Goal: Task Accomplishment & Management: Use online tool/utility

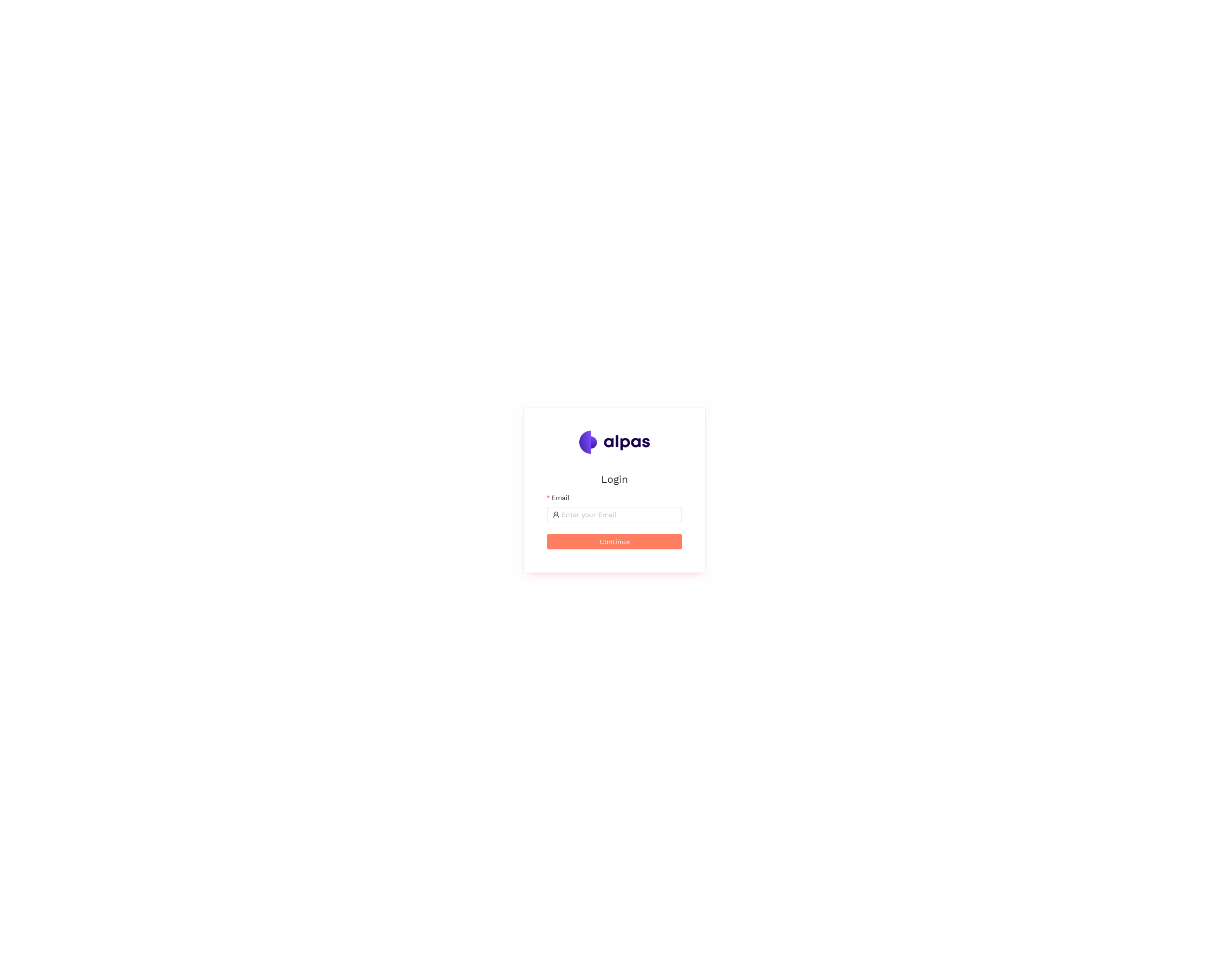
click at [1226, 299] on div "Login Email Continue" at bounding box center [614, 490] width 1229 height 980
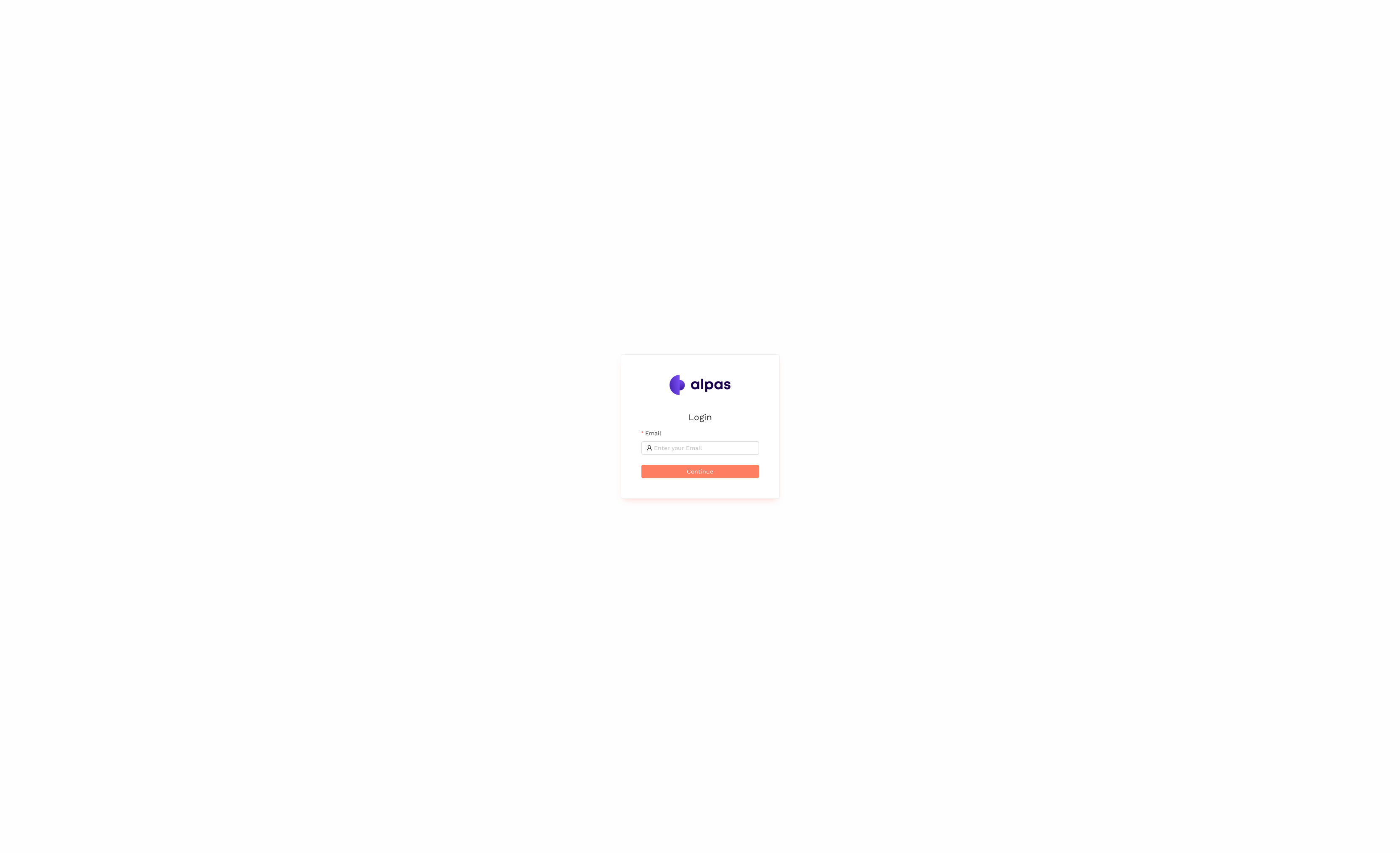
click at [362, 220] on div "Login Email Continue" at bounding box center [700, 426] width 1400 height 853
click at [474, 303] on input "Email" at bounding box center [471, 306] width 100 height 9
type input "[EMAIL_ADDRESS]"
click at [482, 329] on button "Continue" at bounding box center [466, 329] width 118 height 14
click at [462, 283] on span at bounding box center [466, 289] width 118 height 14
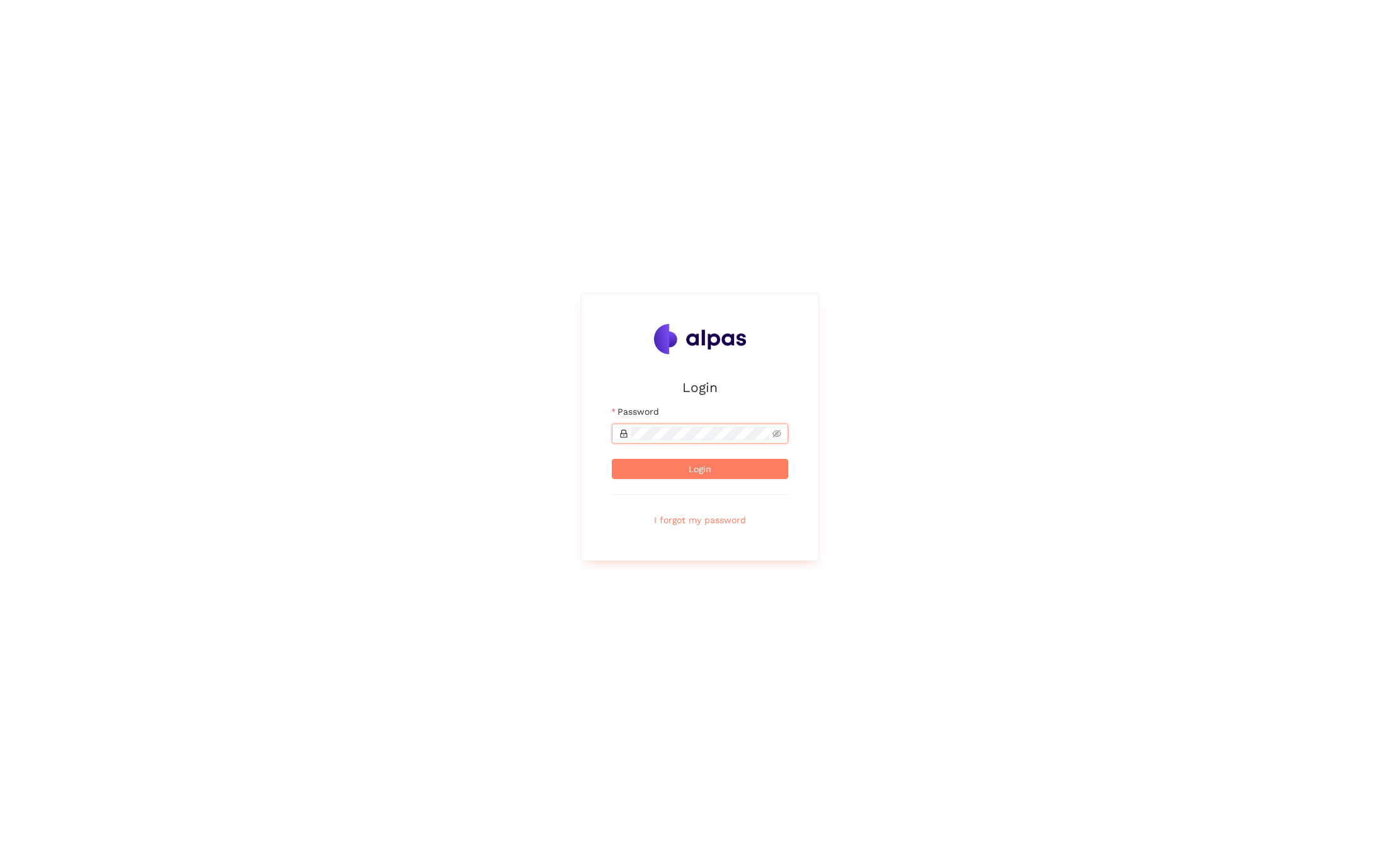
click at [611, 459] on button "Login" at bounding box center [699, 469] width 177 height 20
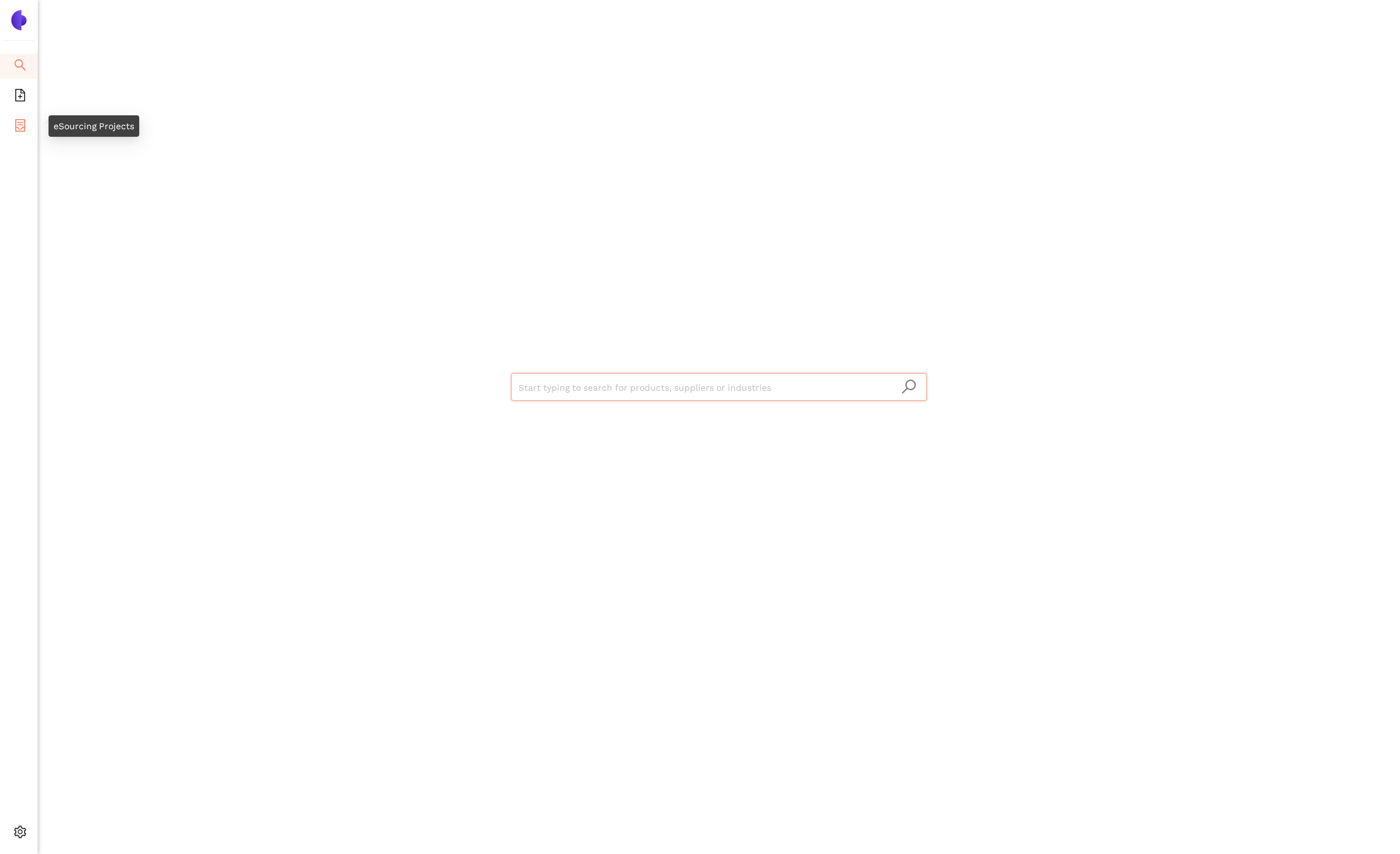
click at [22, 128] on icon "container" at bounding box center [20, 125] width 13 height 13
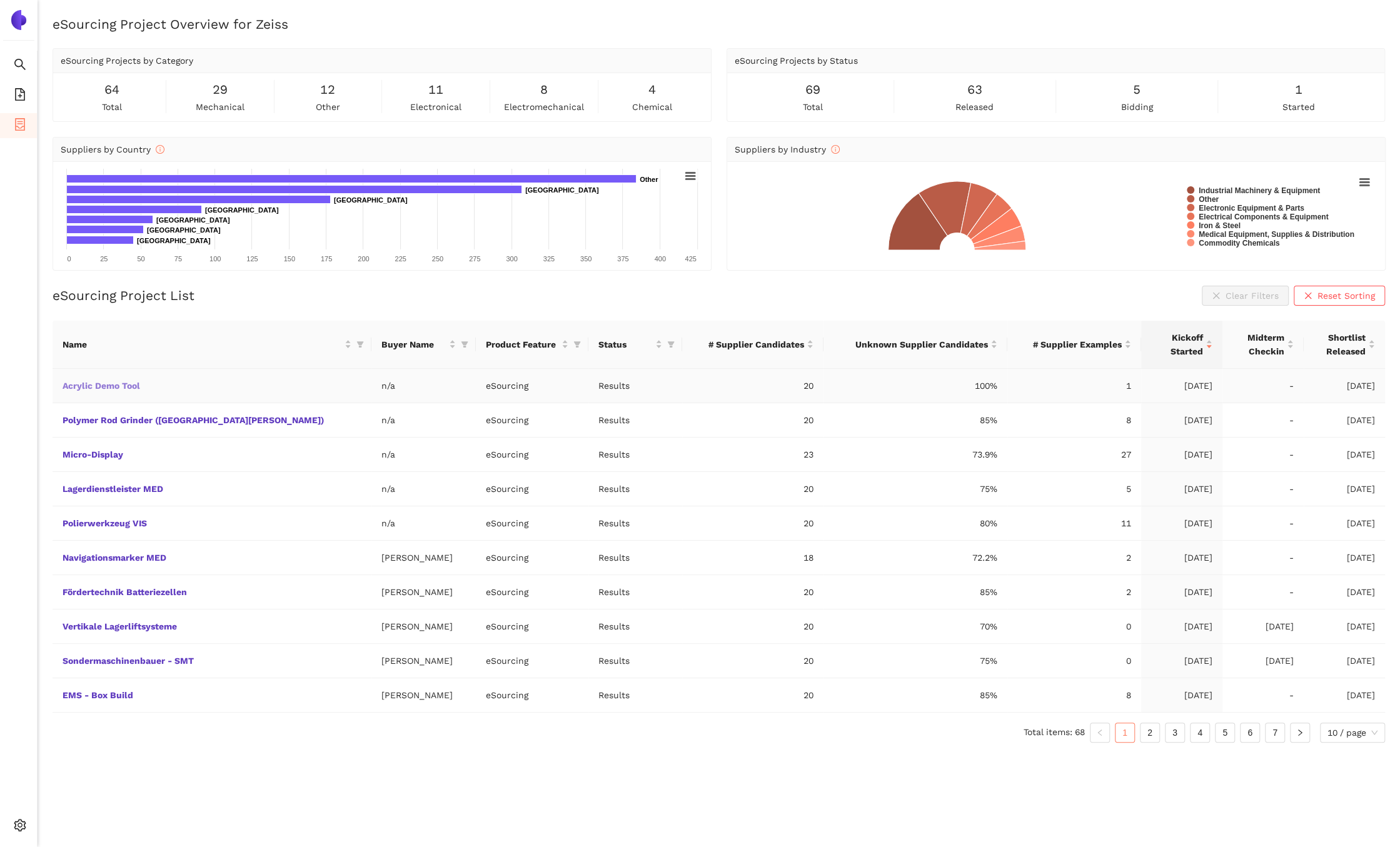
click at [0, 0] on link "Acrylic Demo Tool" at bounding box center [0, 0] width 0 height 0
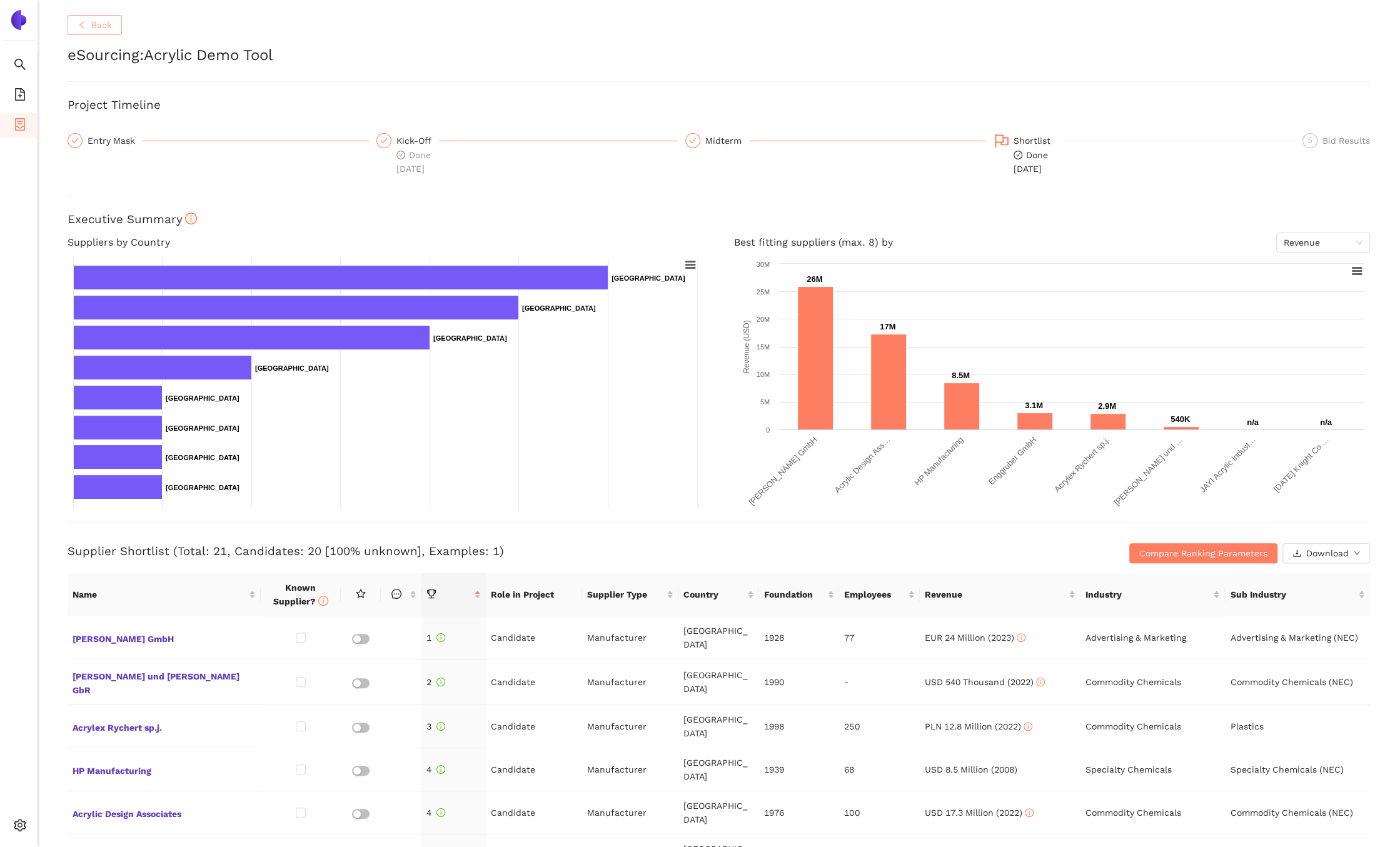
click at [107, 28] on span "Back" at bounding box center [102, 25] width 20 height 14
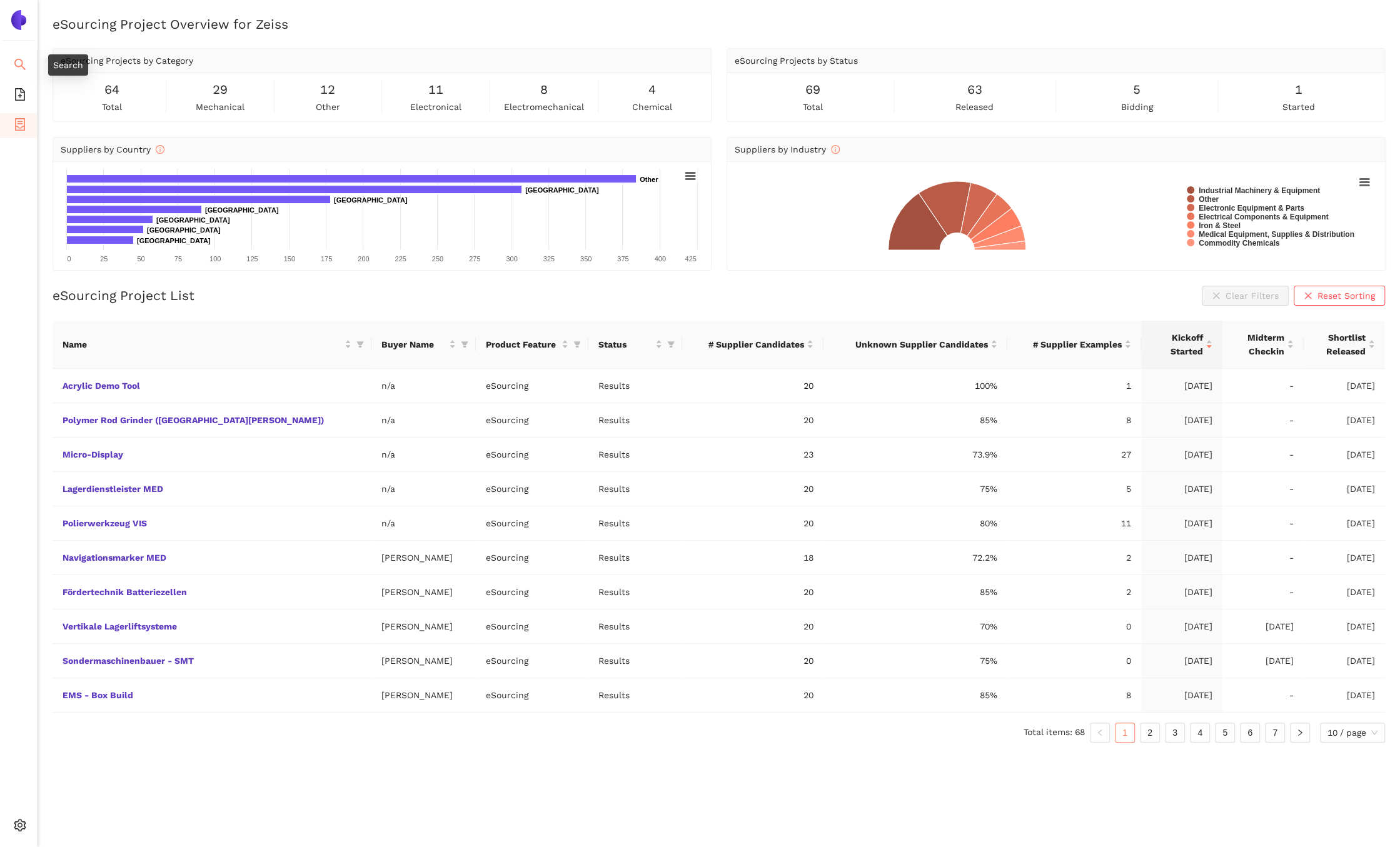
click at [19, 64] on icon "search" at bounding box center [19, 64] width 13 height 13
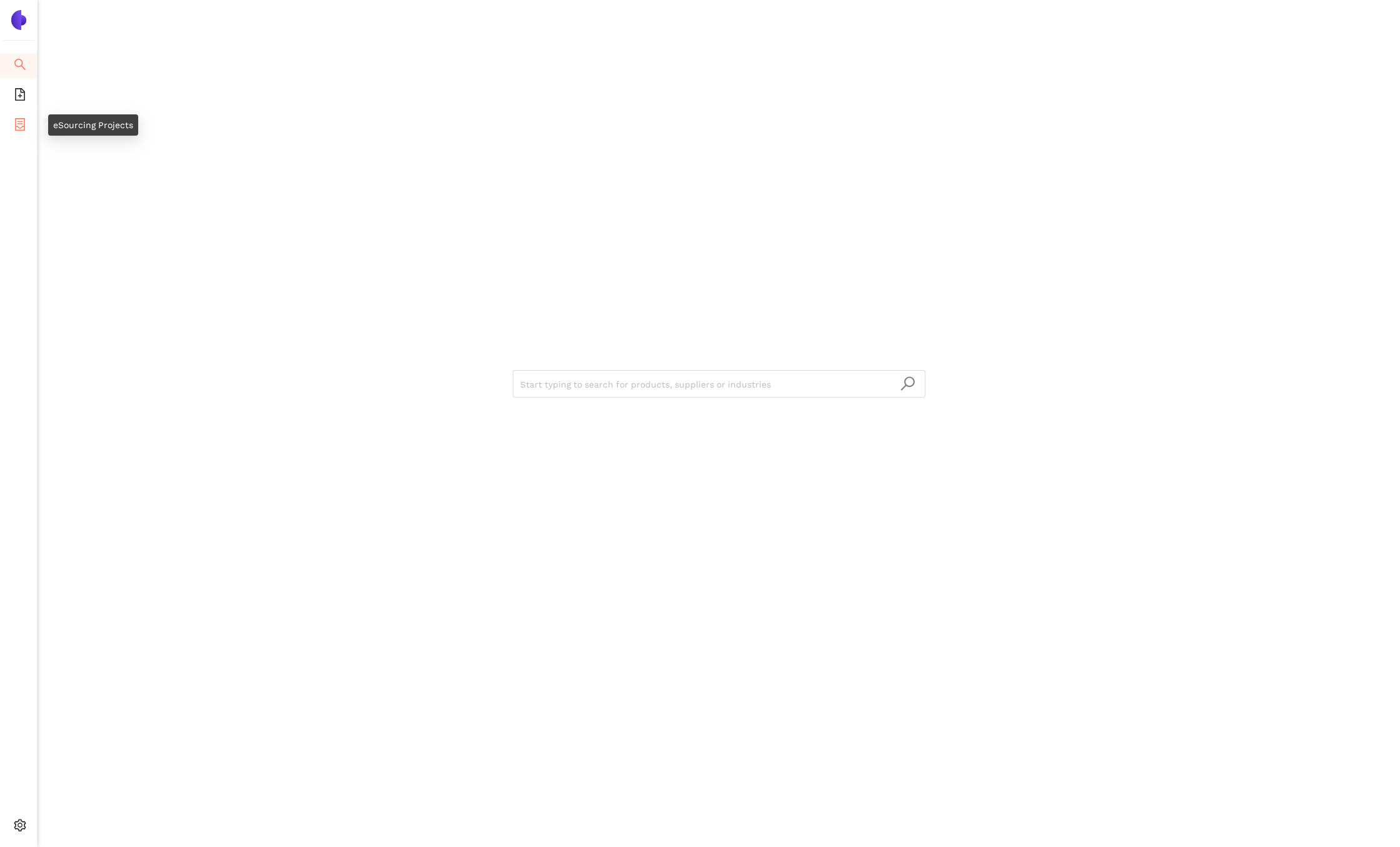
click at [22, 120] on icon "container" at bounding box center [20, 124] width 10 height 13
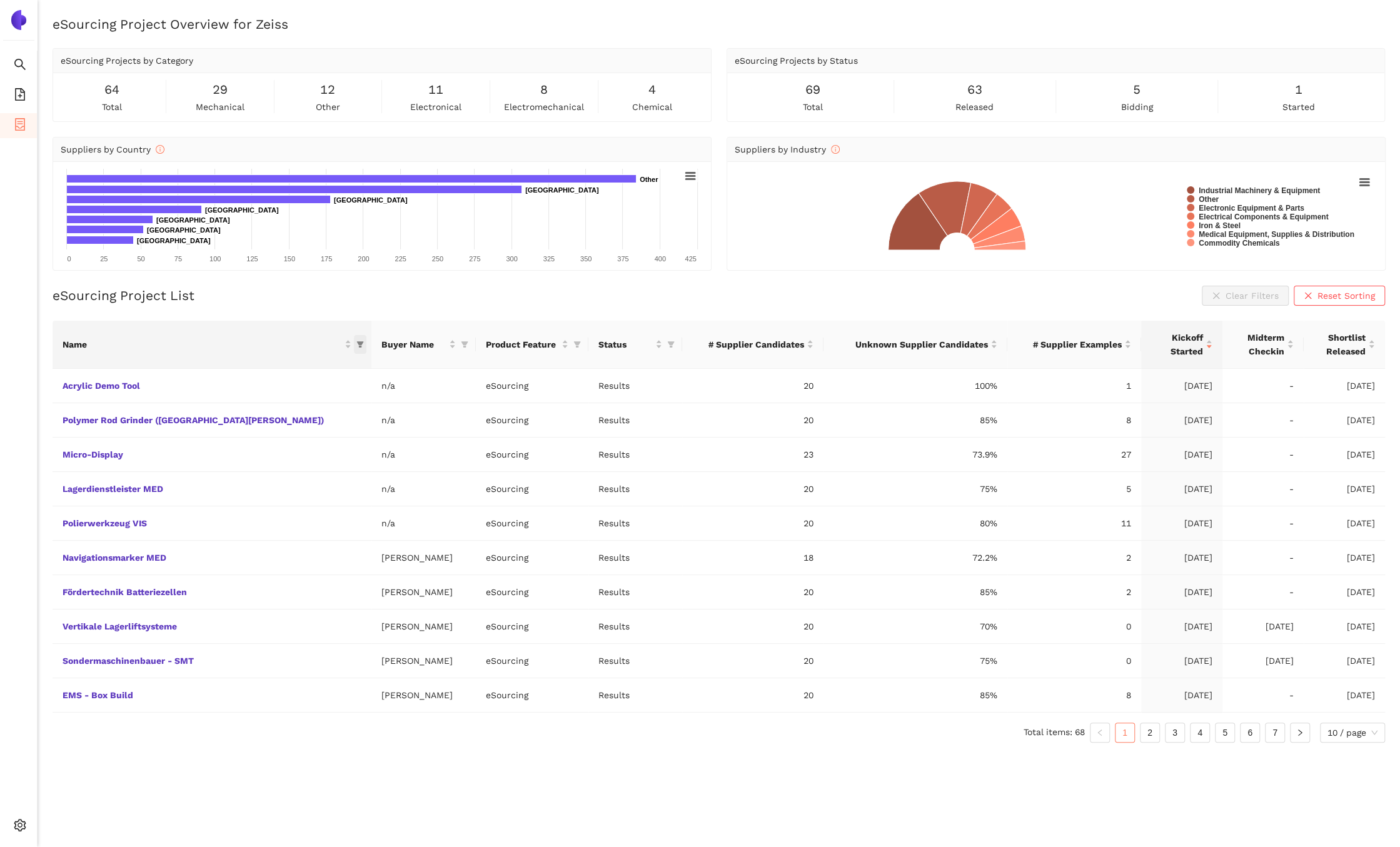
click at [357, 345] on icon "filter" at bounding box center [360, 344] width 8 height 8
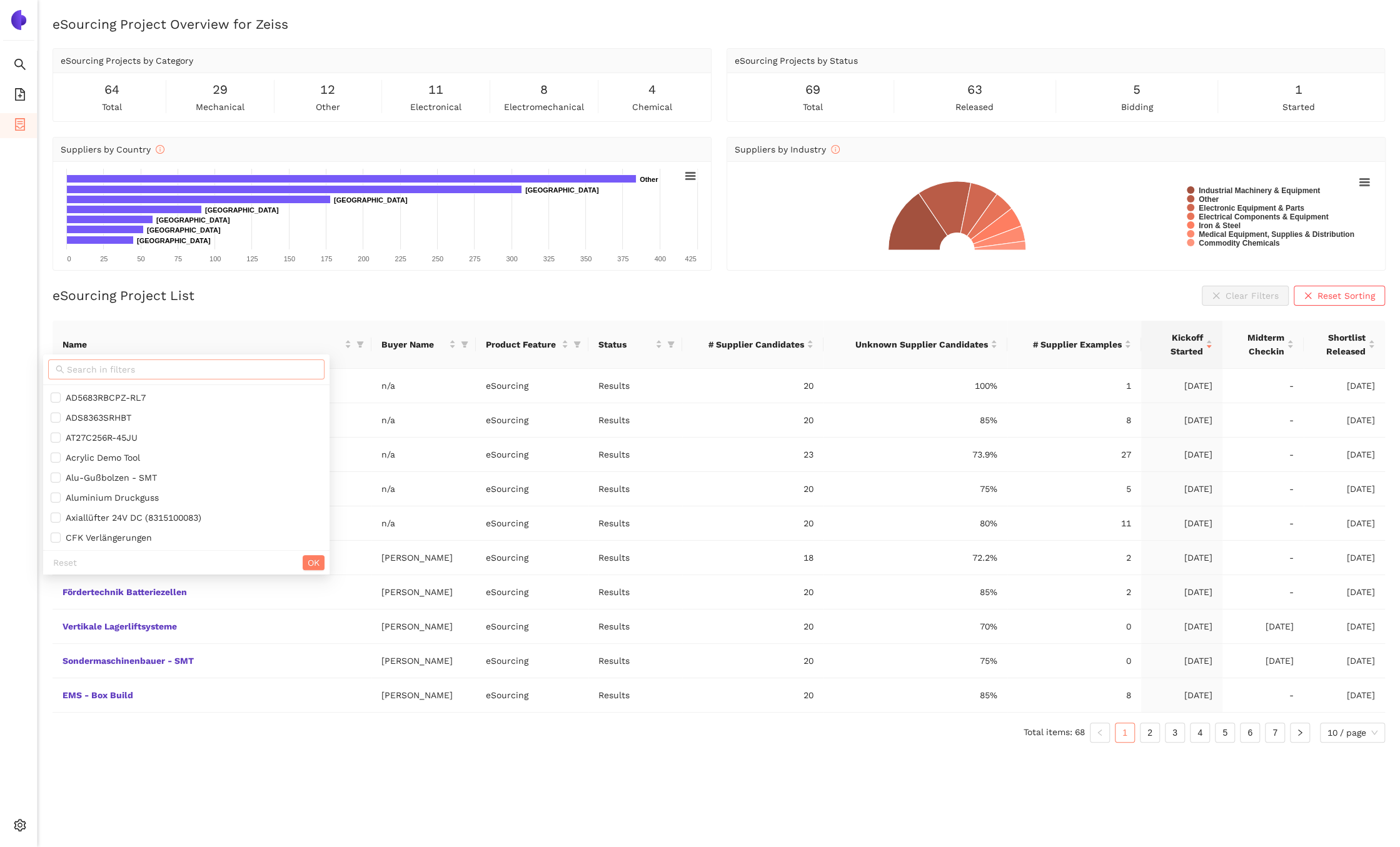
click at [197, 371] on input "text" at bounding box center [192, 369] width 250 height 14
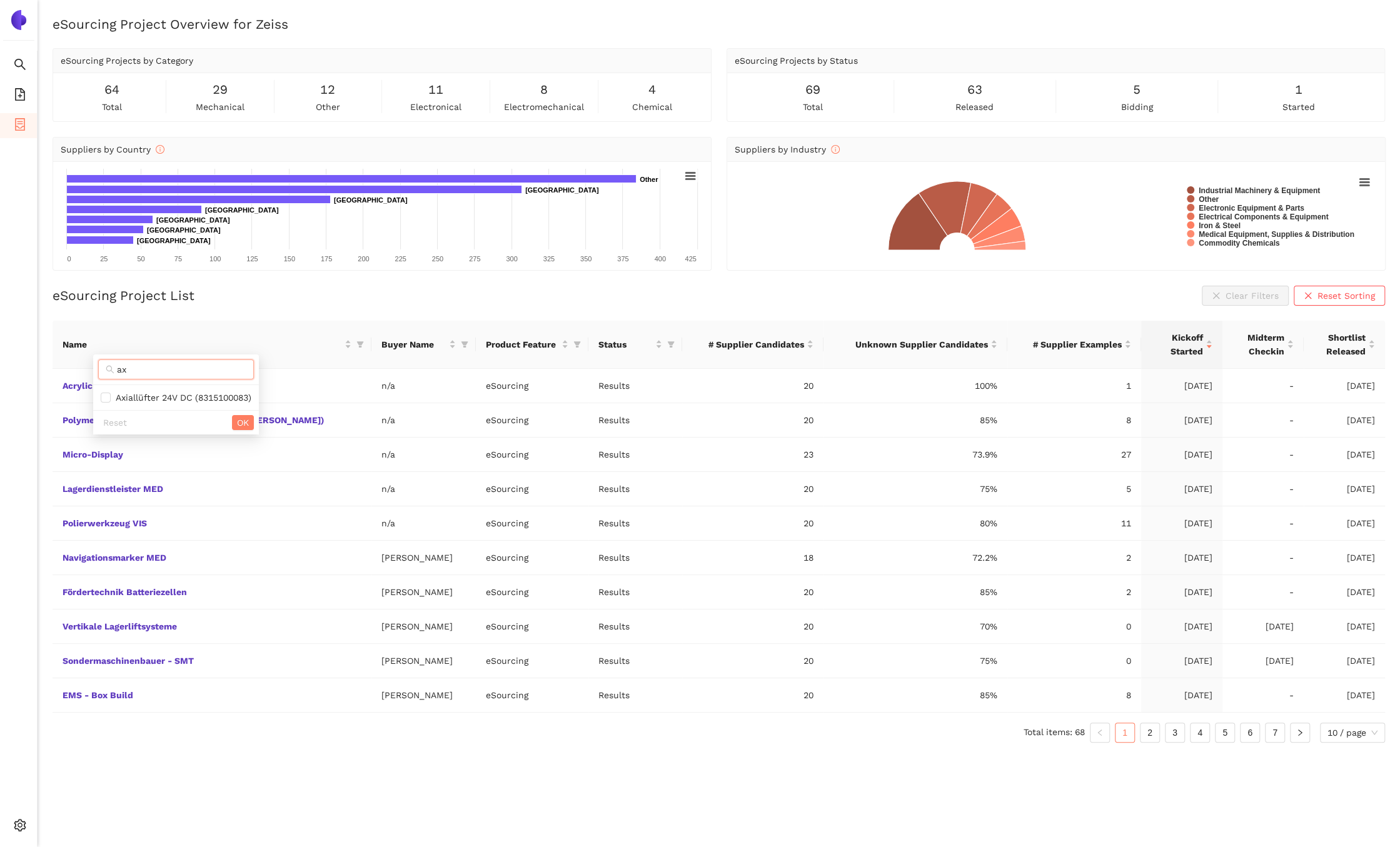
type input "a"
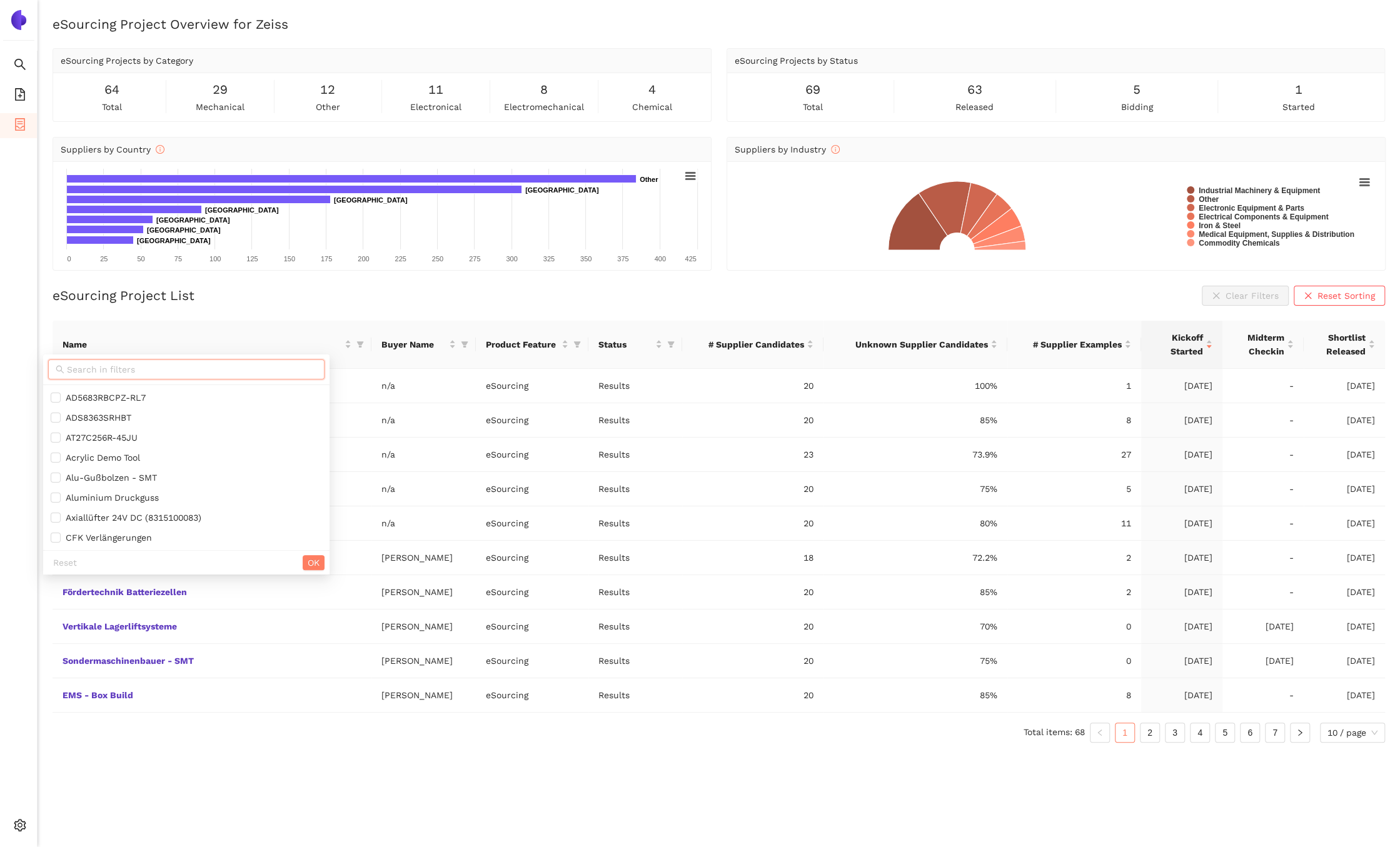
type input "r"
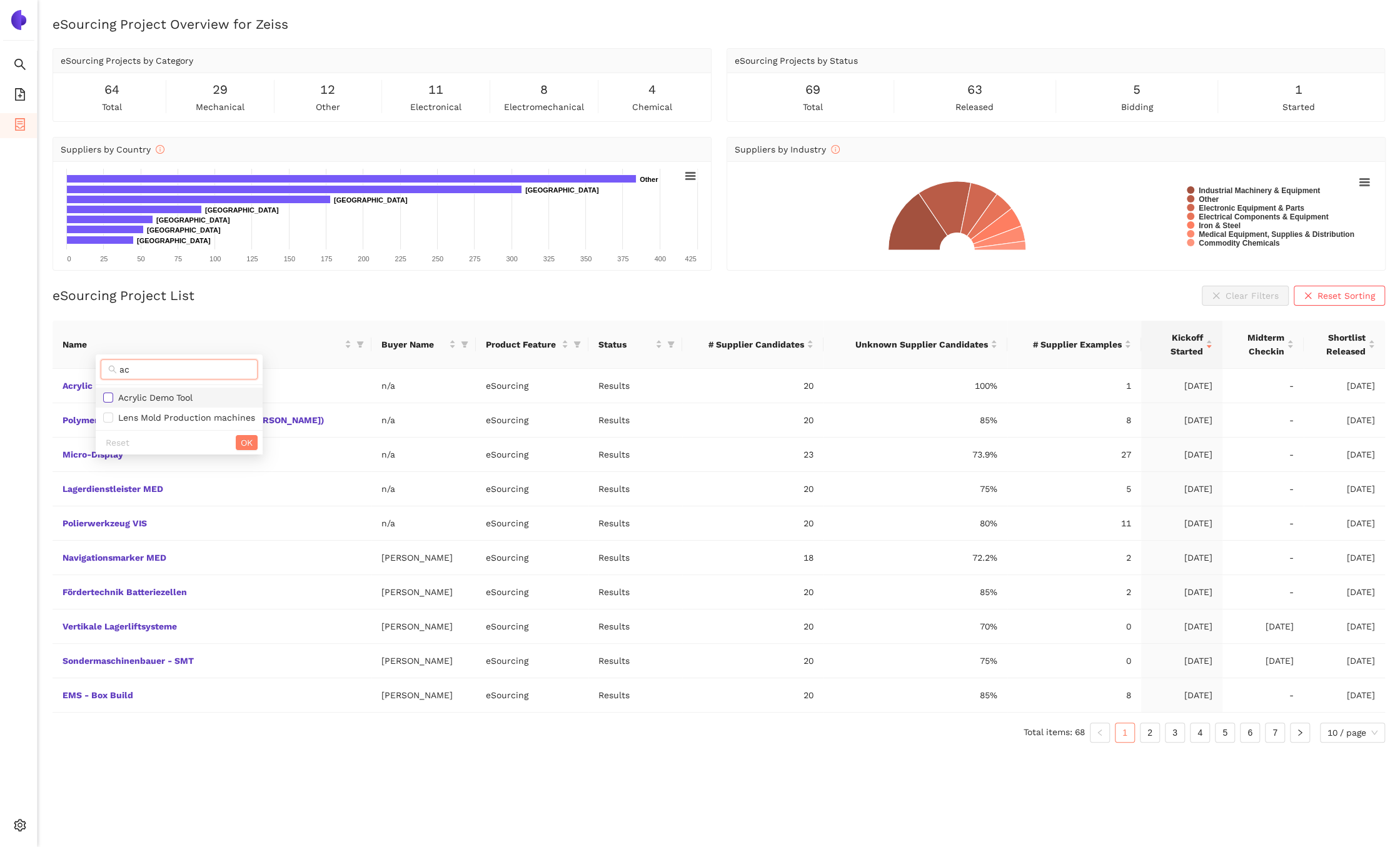
type input "ac"
click at [112, 400] on input "checkbox" at bounding box center [108, 397] width 10 height 10
checkbox input "true"
click at [242, 436] on span "OK" at bounding box center [247, 442] width 12 height 14
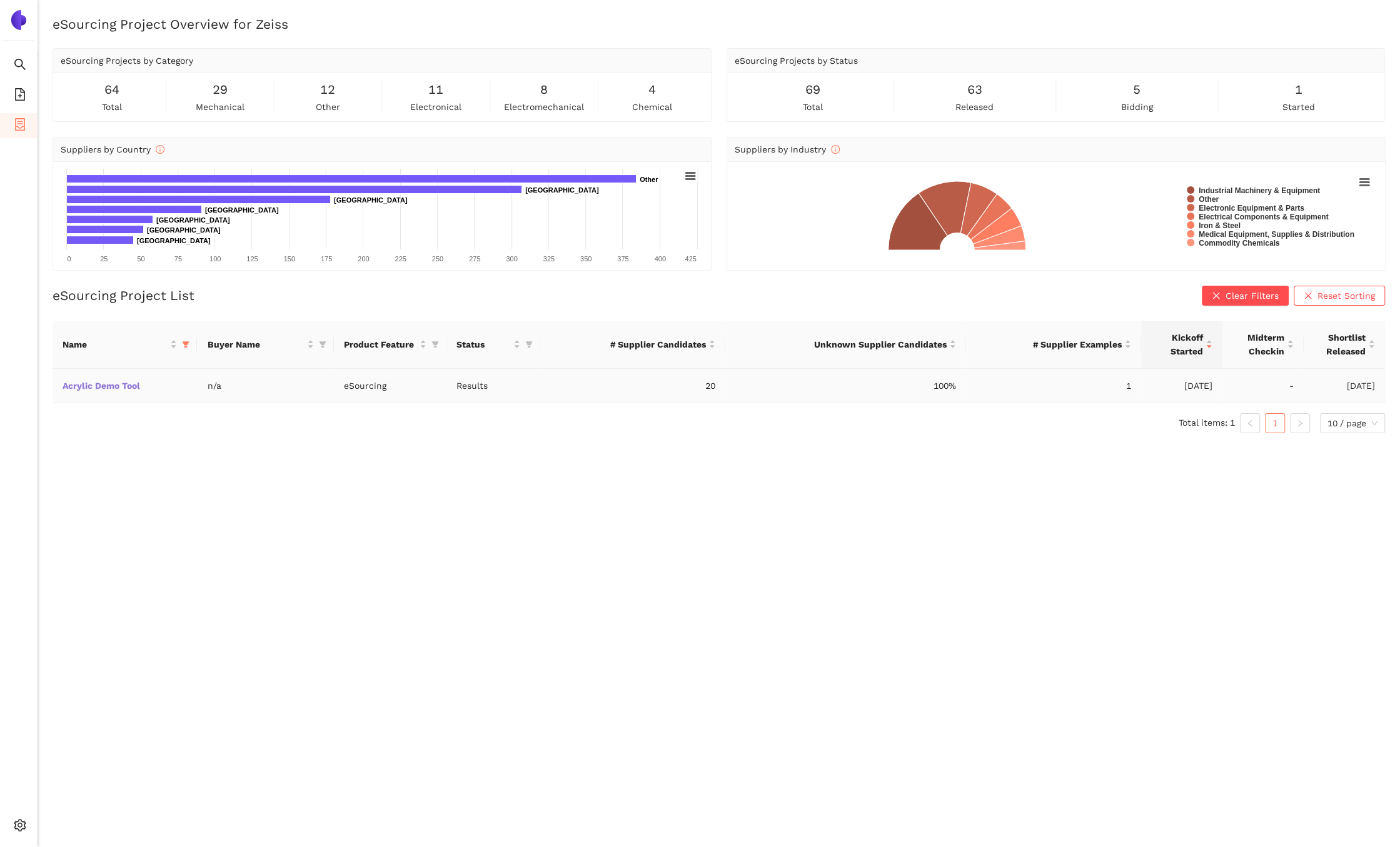
click at [0, 0] on link "Acrylic Demo Tool" at bounding box center [0, 0] width 0 height 0
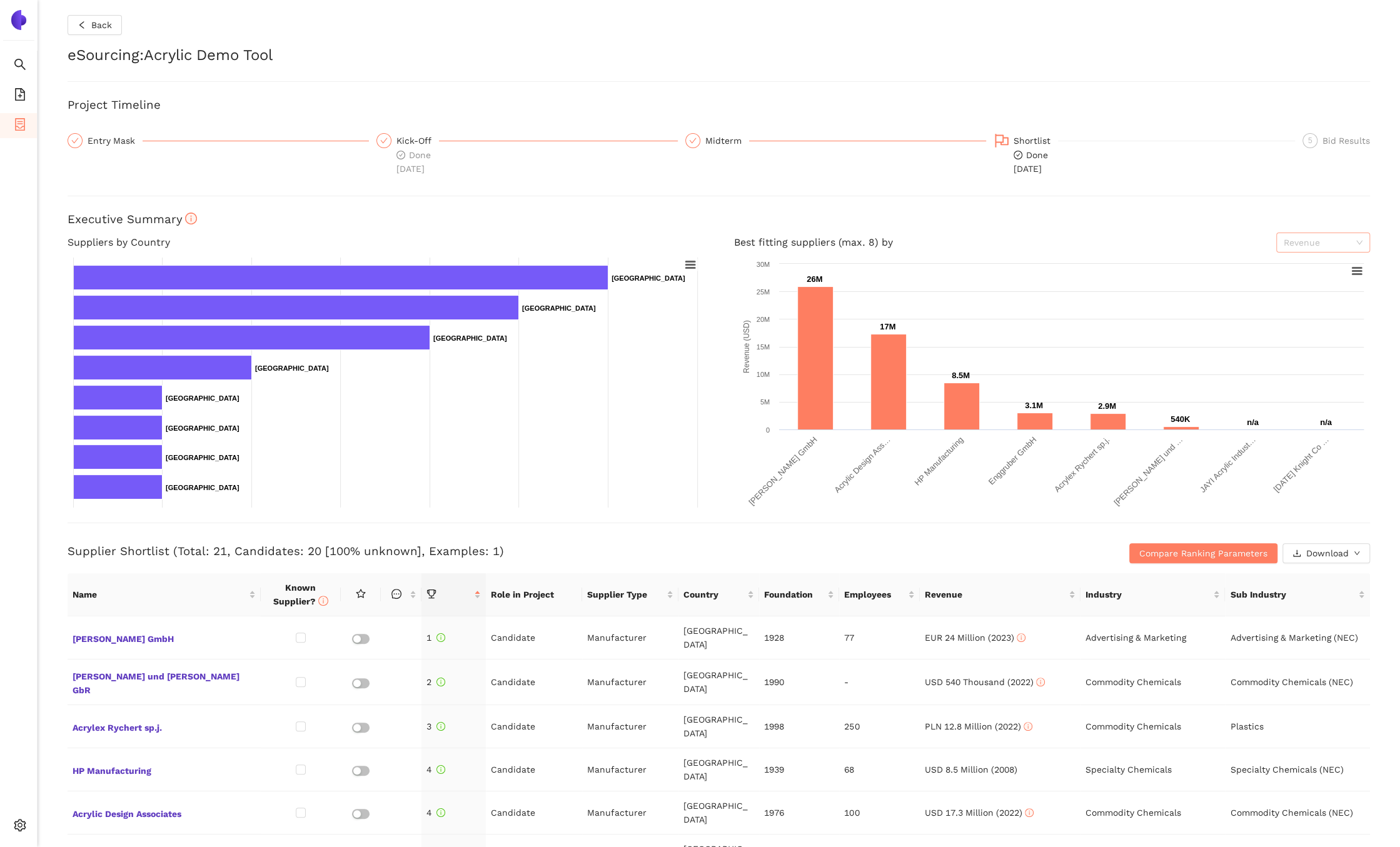
click at [1334, 251] on span "Revenue" at bounding box center [1323, 242] width 79 height 19
click at [1356, 208] on div "Back eSourcing : Acrylic Demo Tool Project Timeline Entry Mask Kick-Off Done [D…" at bounding box center [719, 424] width 1363 height 847
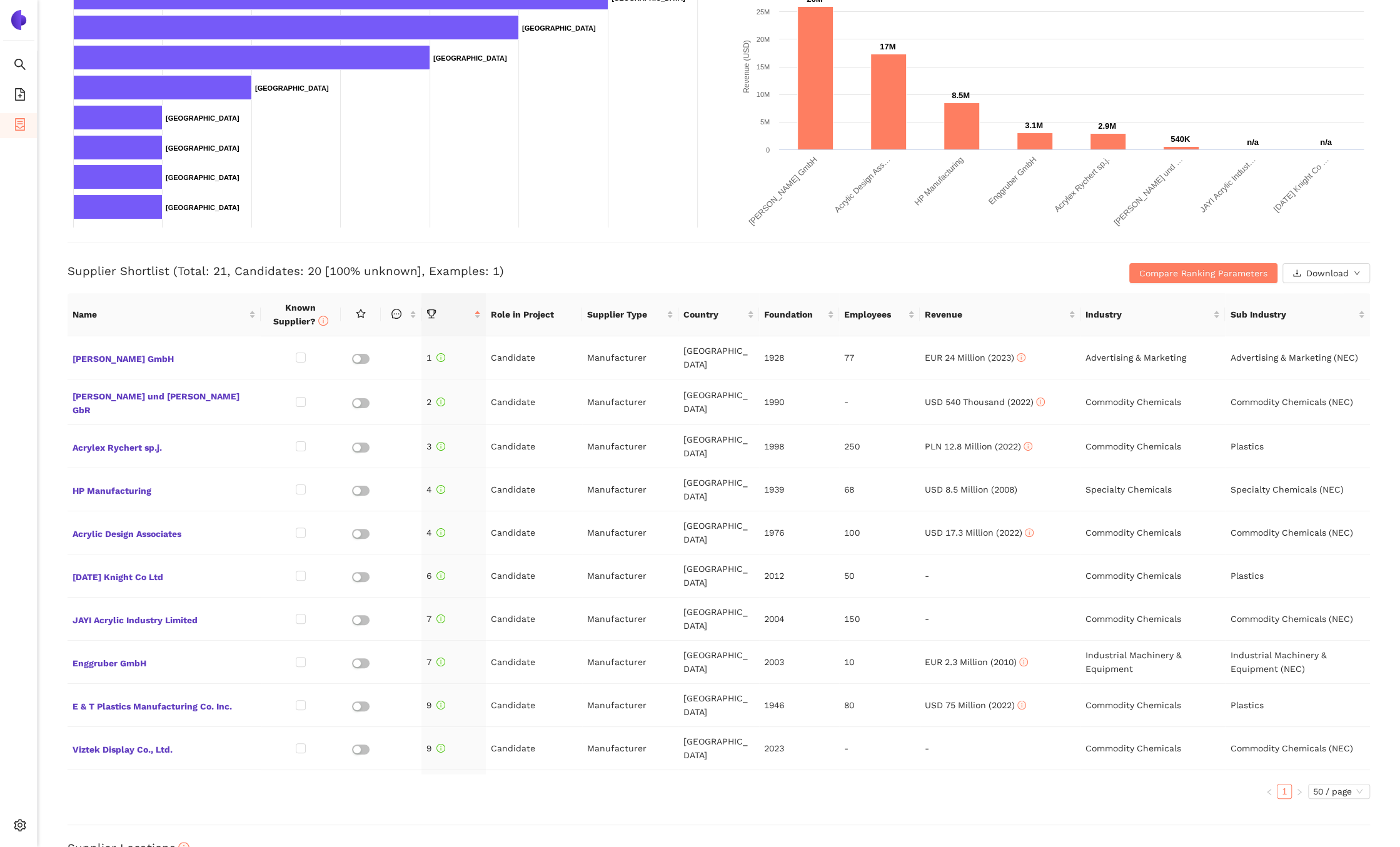
scroll to position [285, 0]
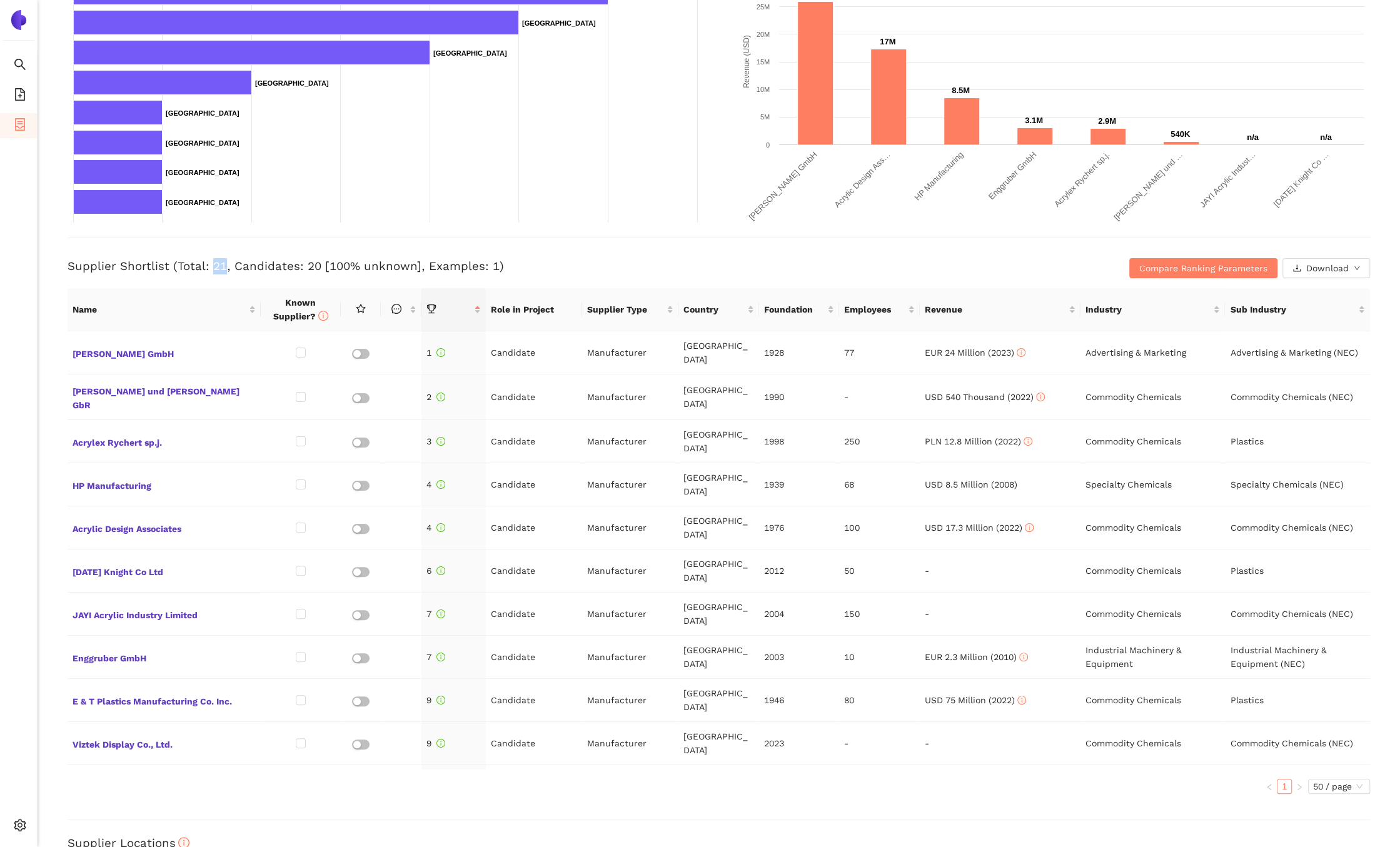
drag, startPoint x: 211, startPoint y: 265, endPoint x: 225, endPoint y: 265, distance: 14.0
click at [221, 265] on h3 "Supplier Shortlist (Total: 21, Candidates: 20 [100% unknown], Examples: 1)" at bounding box center [502, 266] width 869 height 16
drag, startPoint x: 232, startPoint y: 266, endPoint x: 315, endPoint y: 265, distance: 83.0
click at [315, 265] on h3 "Supplier Shortlist (Total: 21, Candidates: 20 [100% unknown], Examples: 1)" at bounding box center [502, 266] width 869 height 16
drag, startPoint x: 422, startPoint y: 266, endPoint x: 489, endPoint y: 263, distance: 67.1
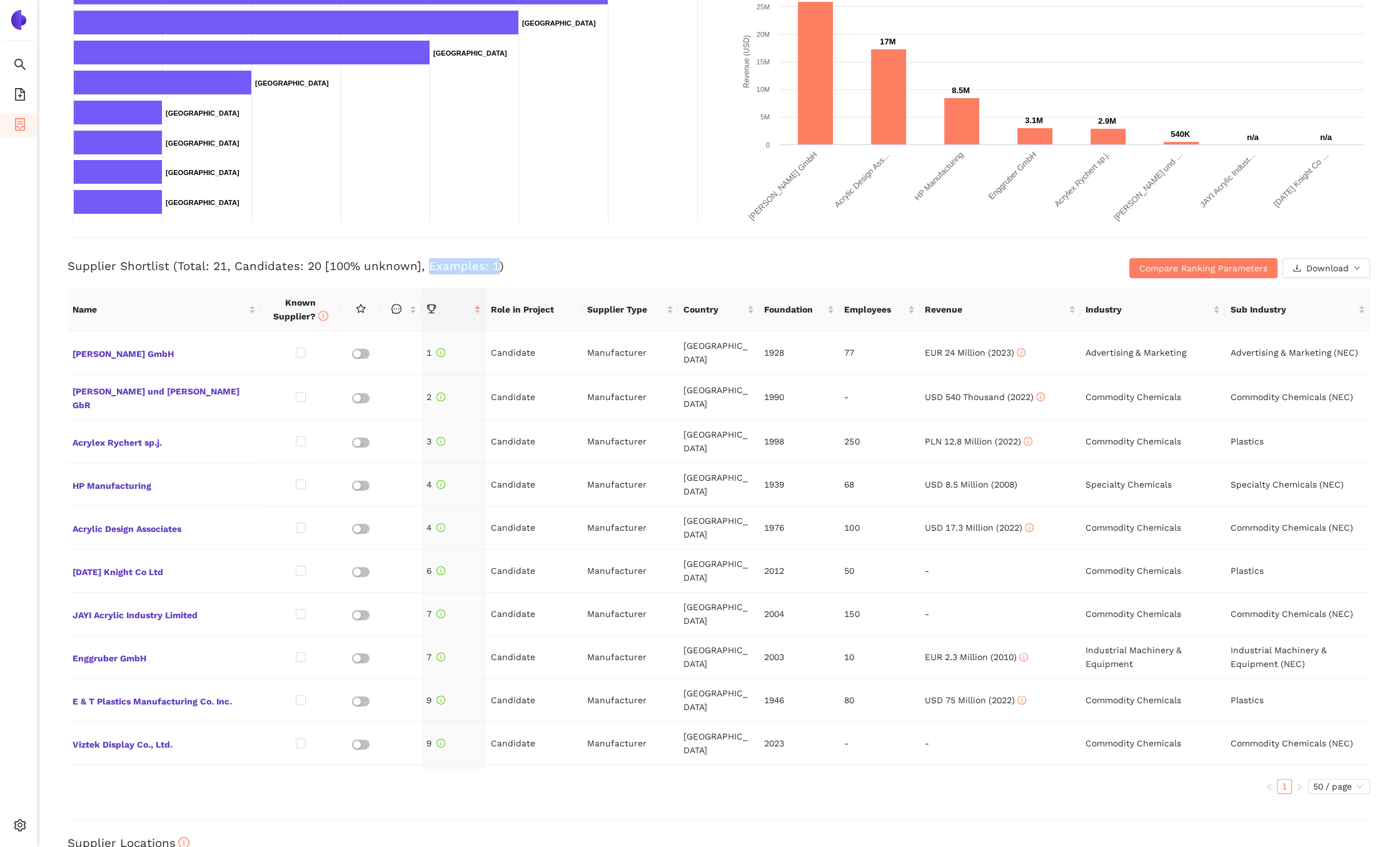
click at [489, 263] on h3 "Supplier Shortlist (Total: 21, Candidates: 20 [100% unknown], Examples: 1)" at bounding box center [502, 266] width 869 height 16
click at [540, 264] on h3 "Supplier Shortlist (Total: 21, Candidates: 20 [100% unknown], Examples: 1)" at bounding box center [502, 266] width 869 height 16
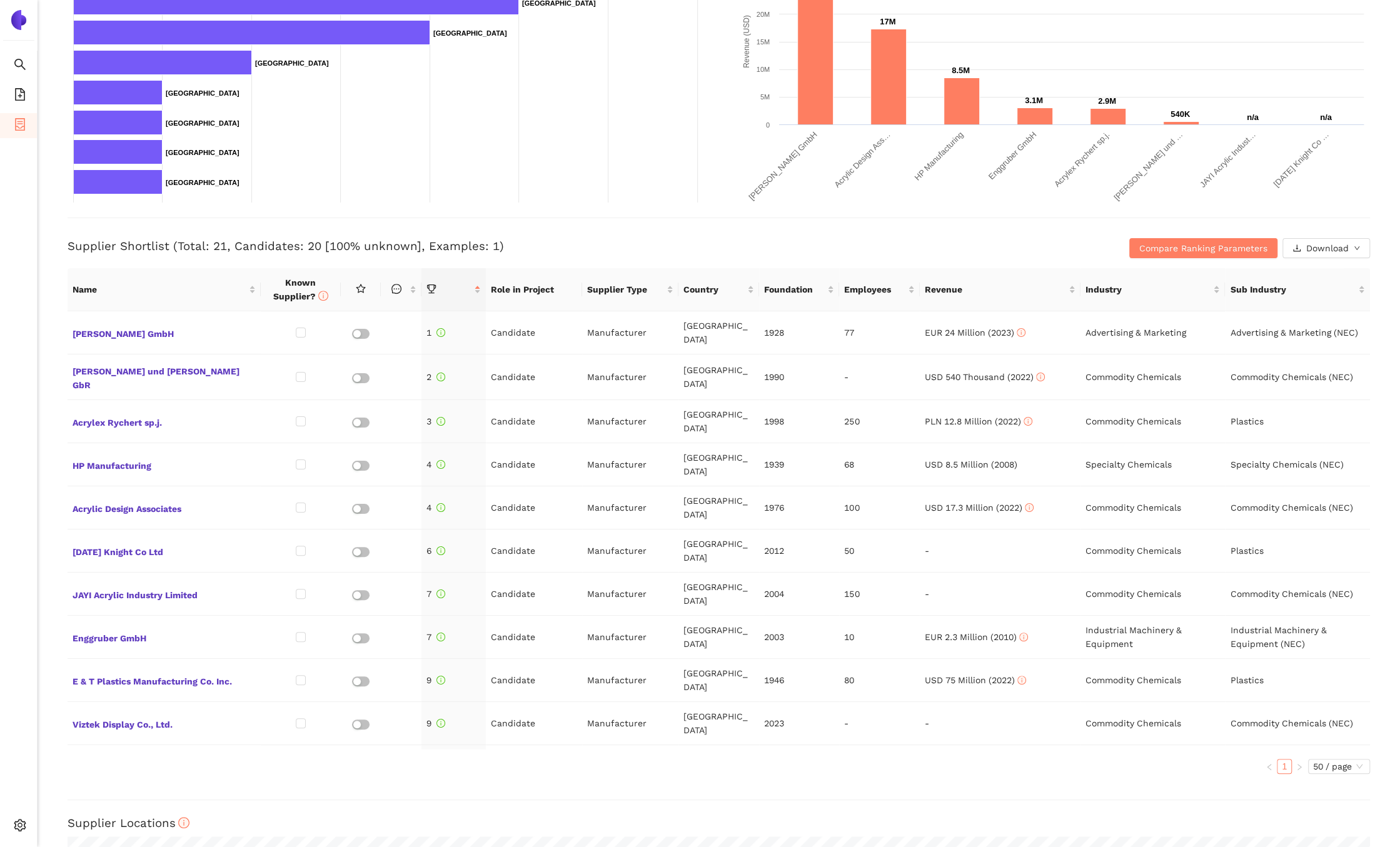
scroll to position [307, 0]
drag, startPoint x: 532, startPoint y: 325, endPoint x: 492, endPoint y: 323, distance: 40.0
click at [492, 323] on td "Candidate" at bounding box center [534, 331] width 97 height 43
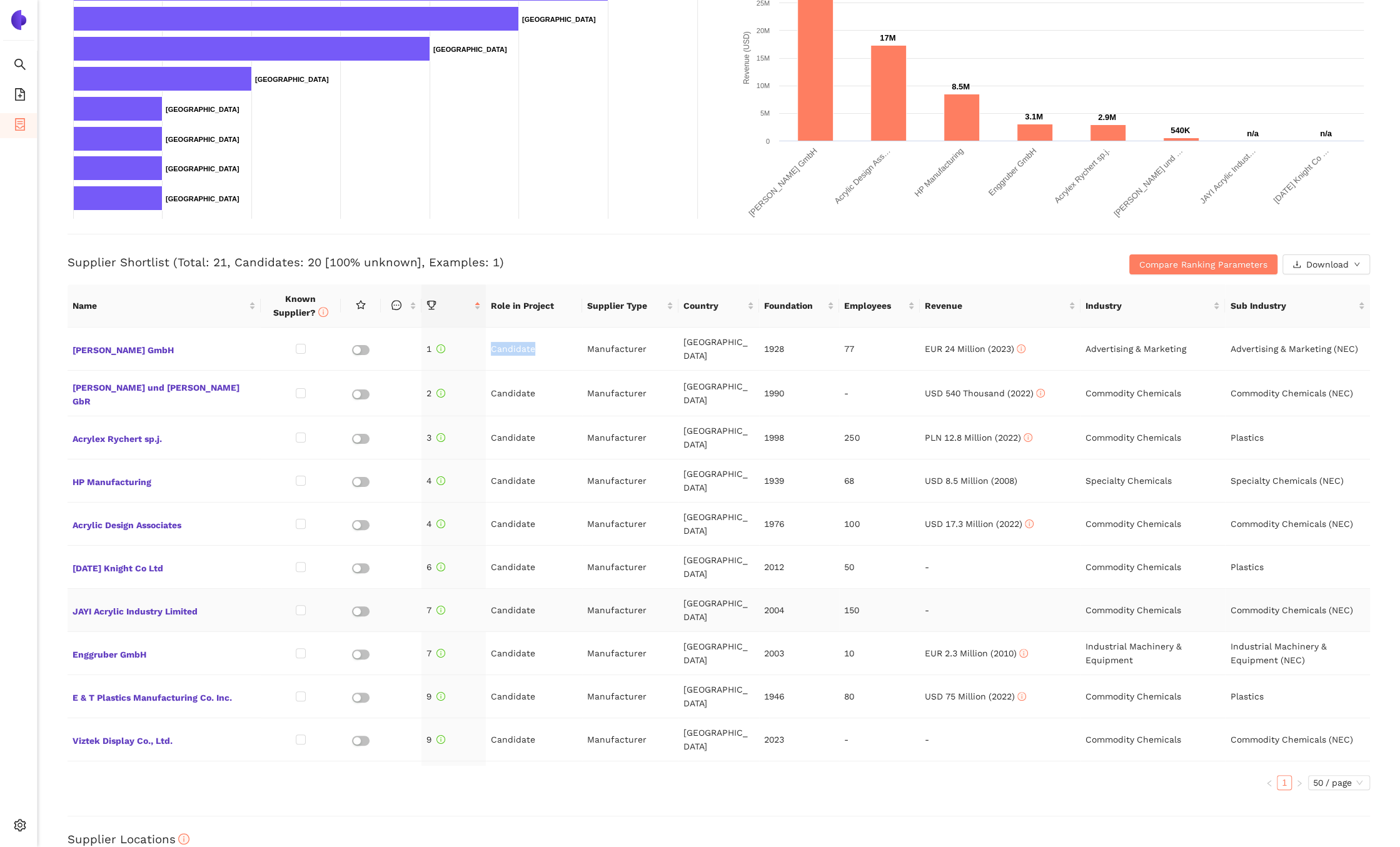
scroll to position [286, 0]
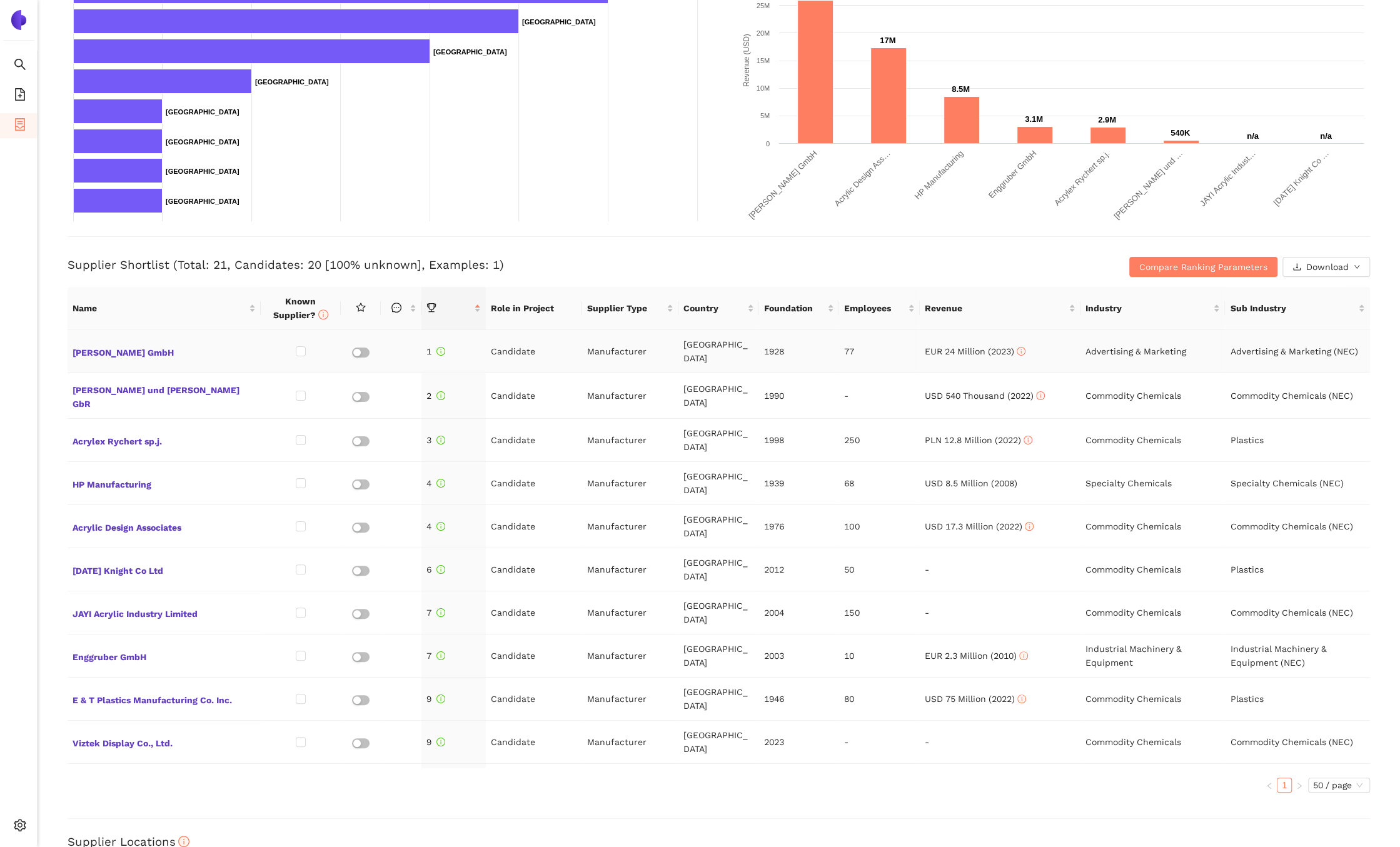
click at [701, 348] on td "[GEOGRAPHIC_DATA]" at bounding box center [719, 352] width 81 height 43
click at [119, 346] on span "[PERSON_NAME] GmbH" at bounding box center [164, 351] width 183 height 16
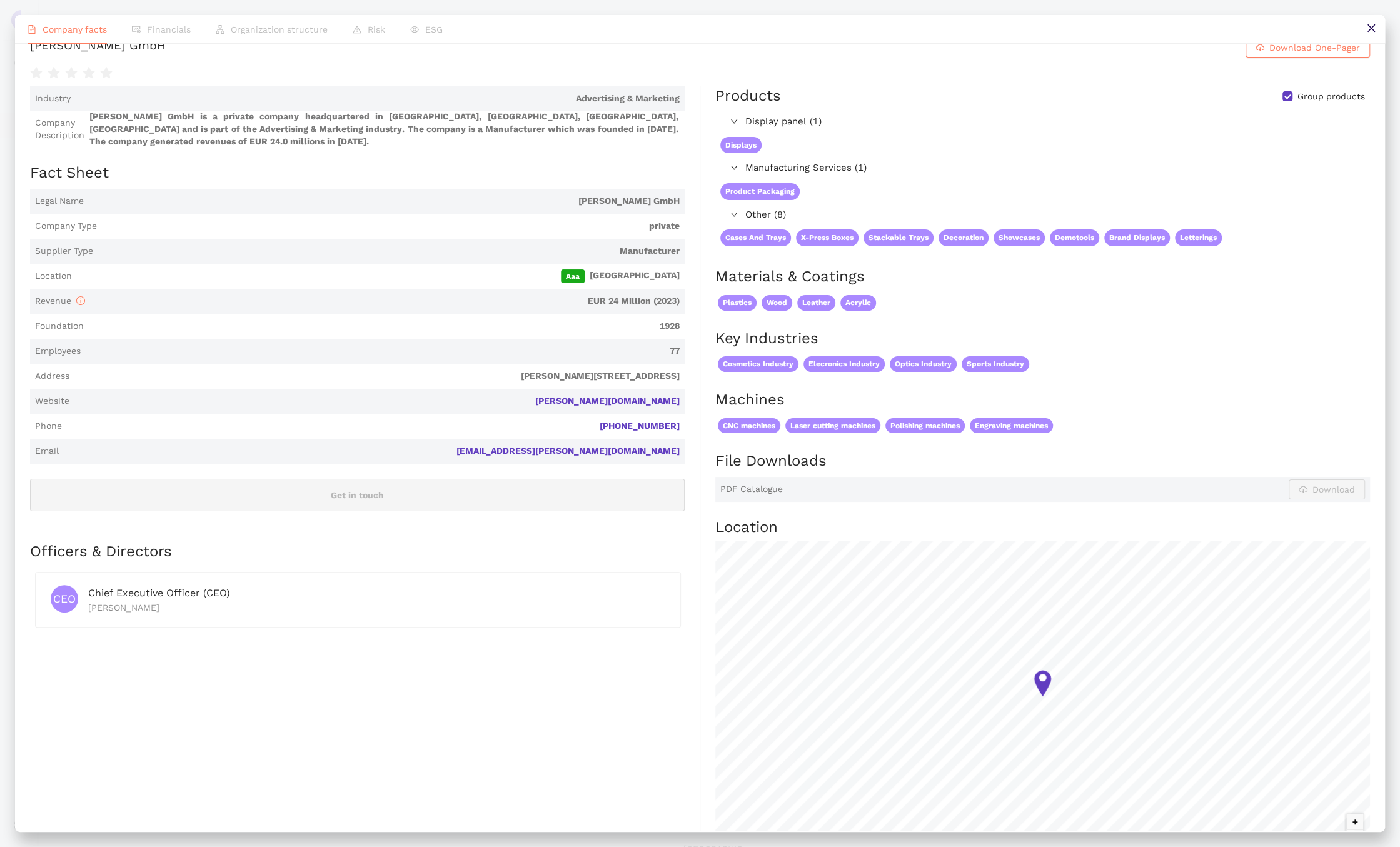
scroll to position [0, 0]
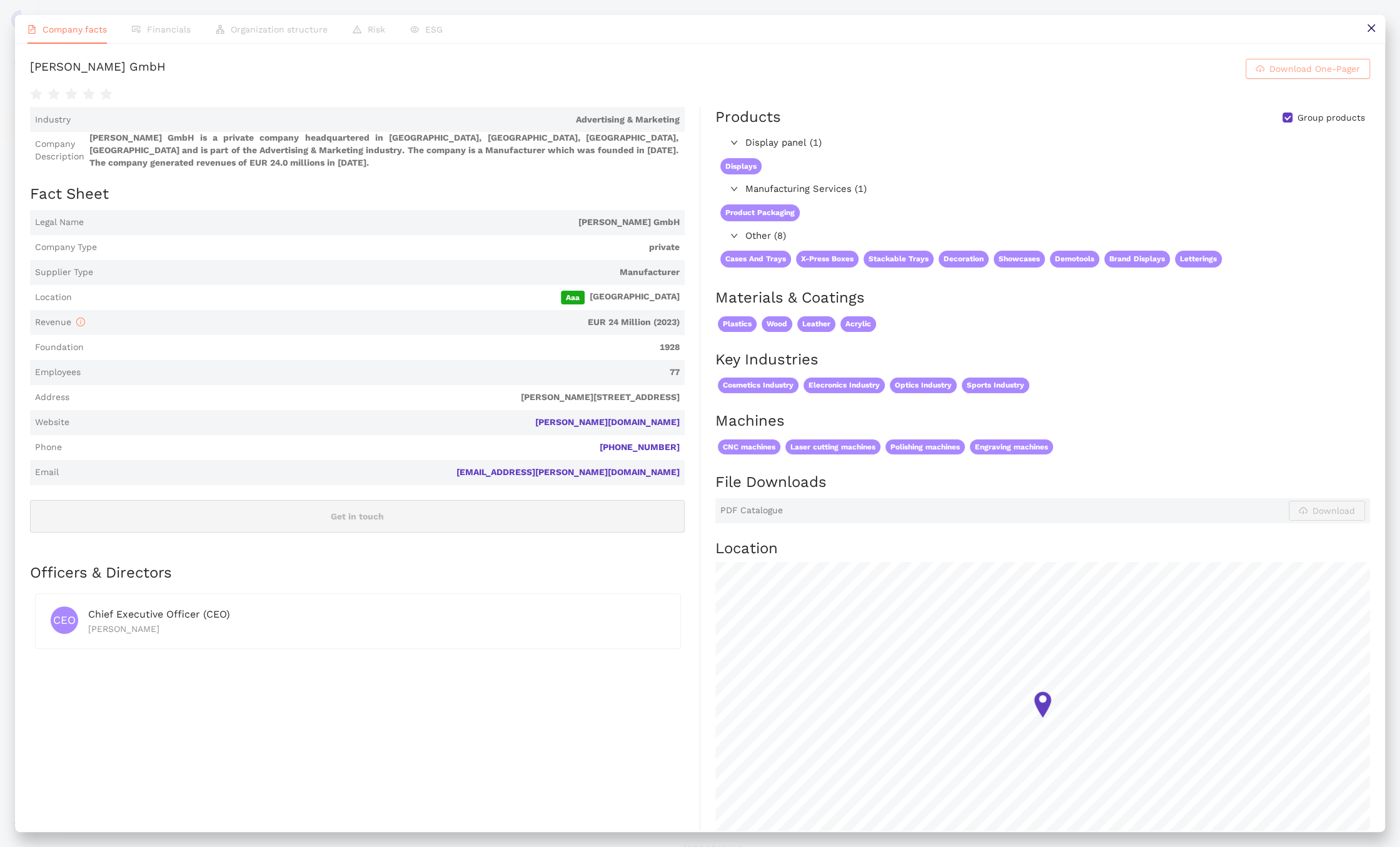
click at [1308, 75] on span "Download One-Pager" at bounding box center [1314, 69] width 91 height 14
click at [1370, 22] on button at bounding box center [1370, 29] width 28 height 28
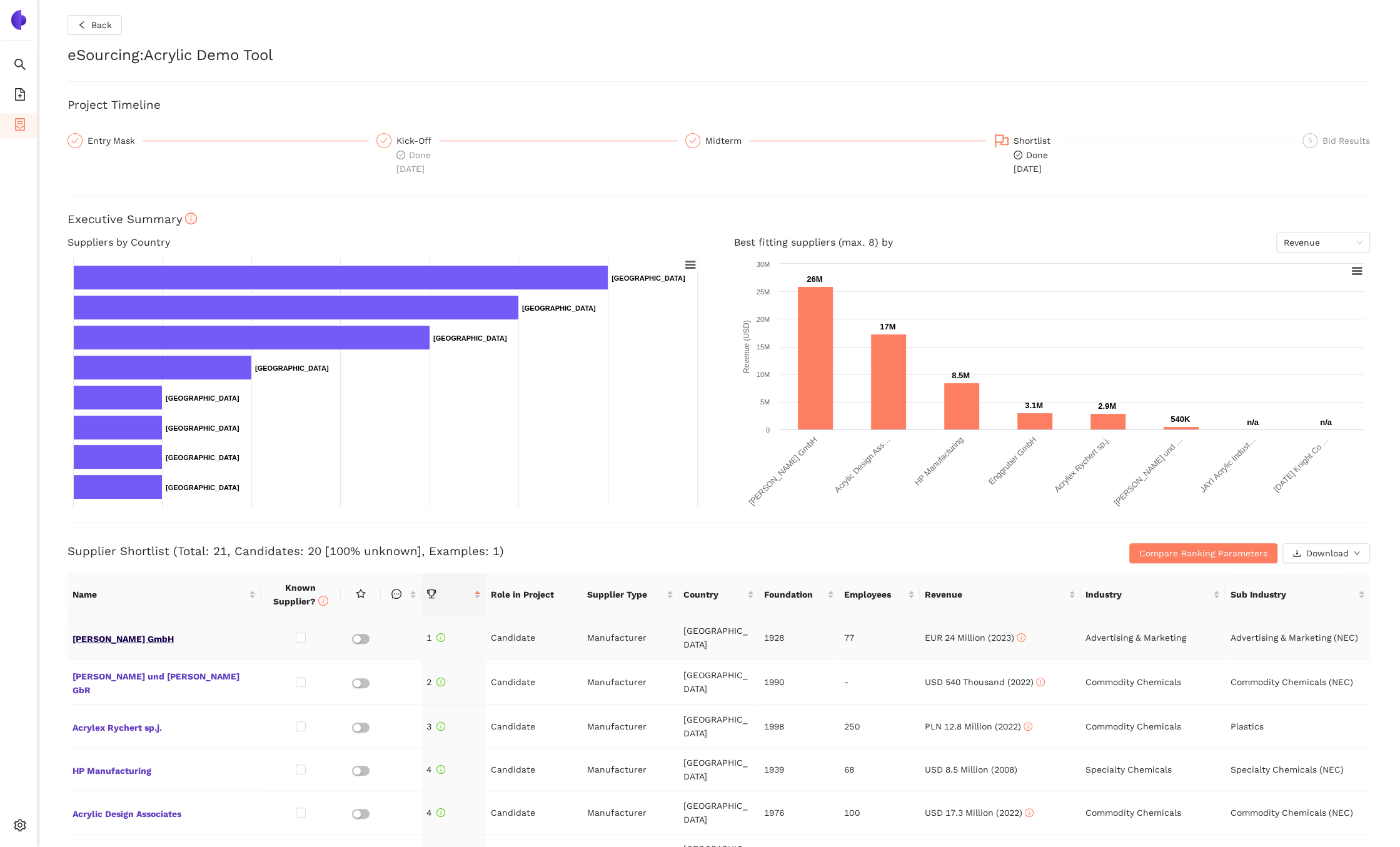
click at [87, 635] on span "[PERSON_NAME] GmbH" at bounding box center [164, 637] width 183 height 16
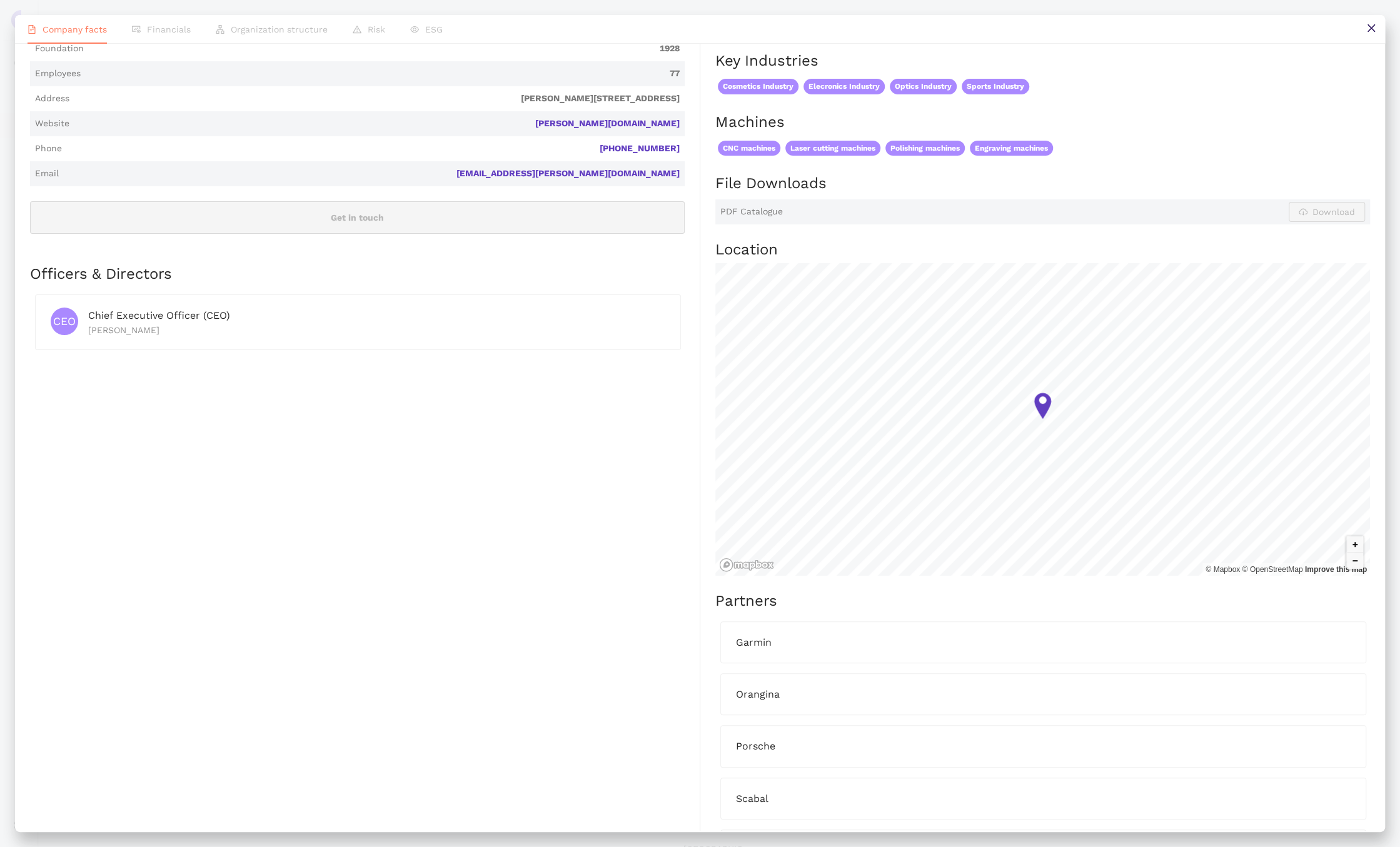
scroll to position [487, 0]
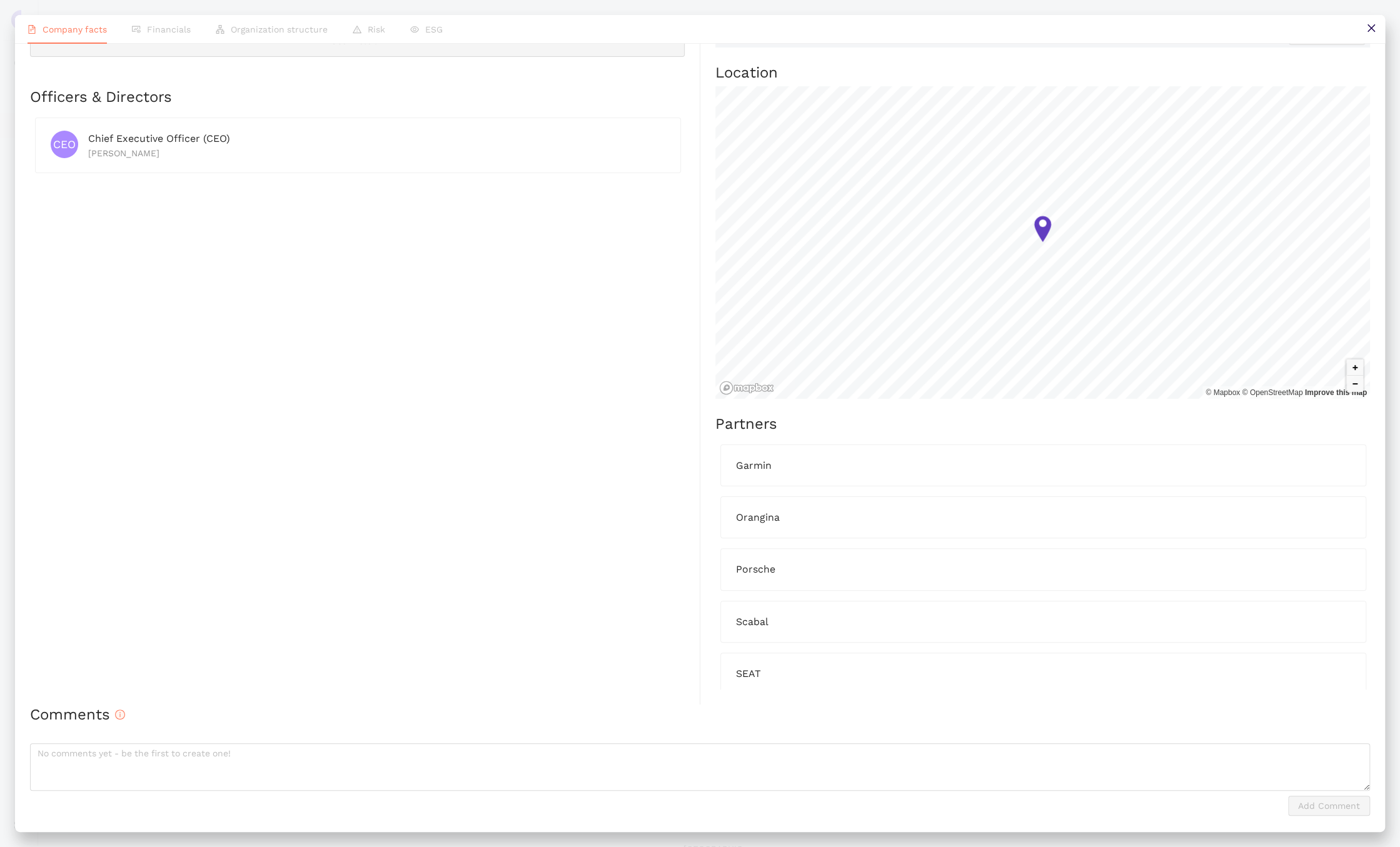
click at [1364, 34] on button at bounding box center [1370, 29] width 28 height 28
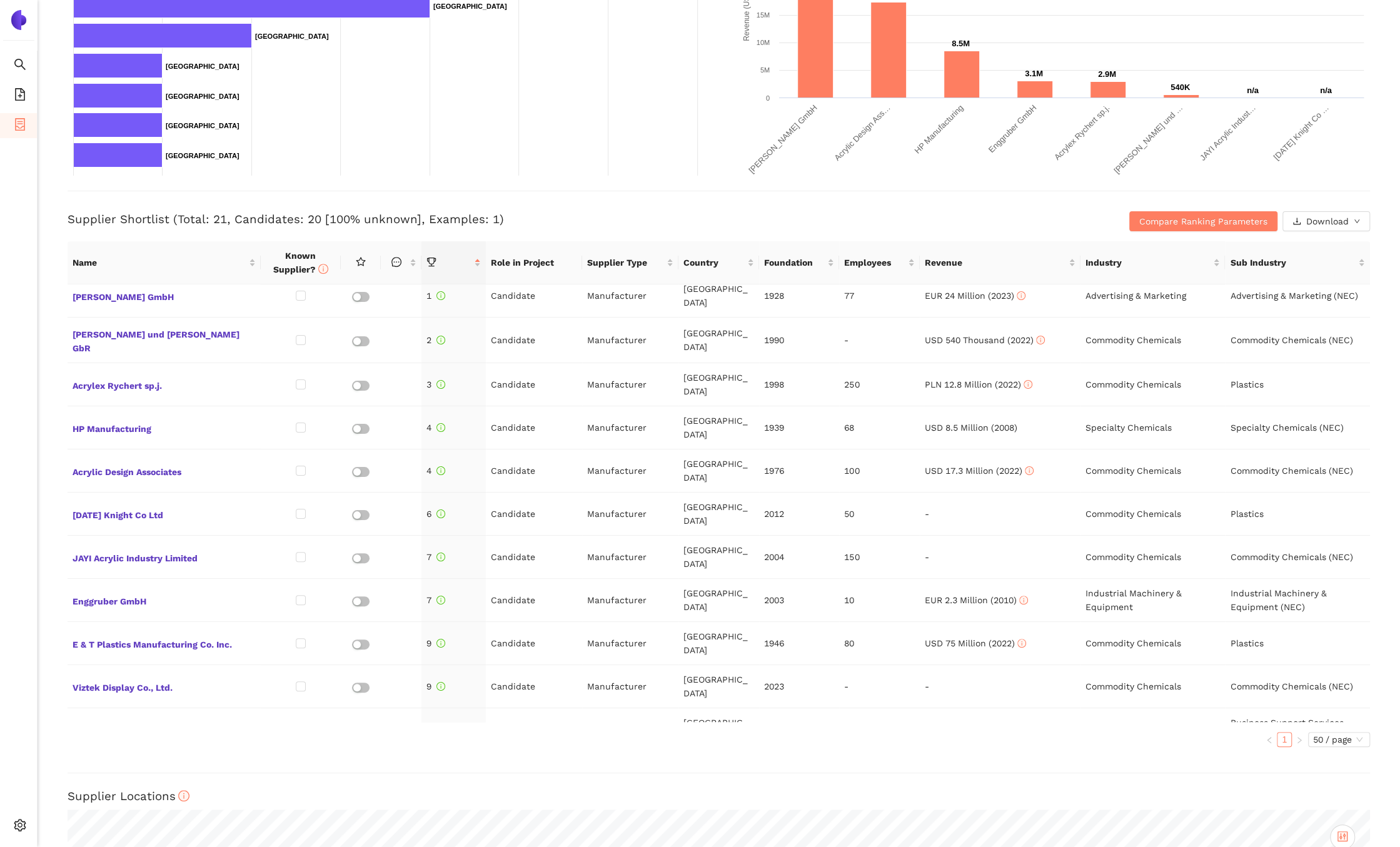
scroll to position [0, 0]
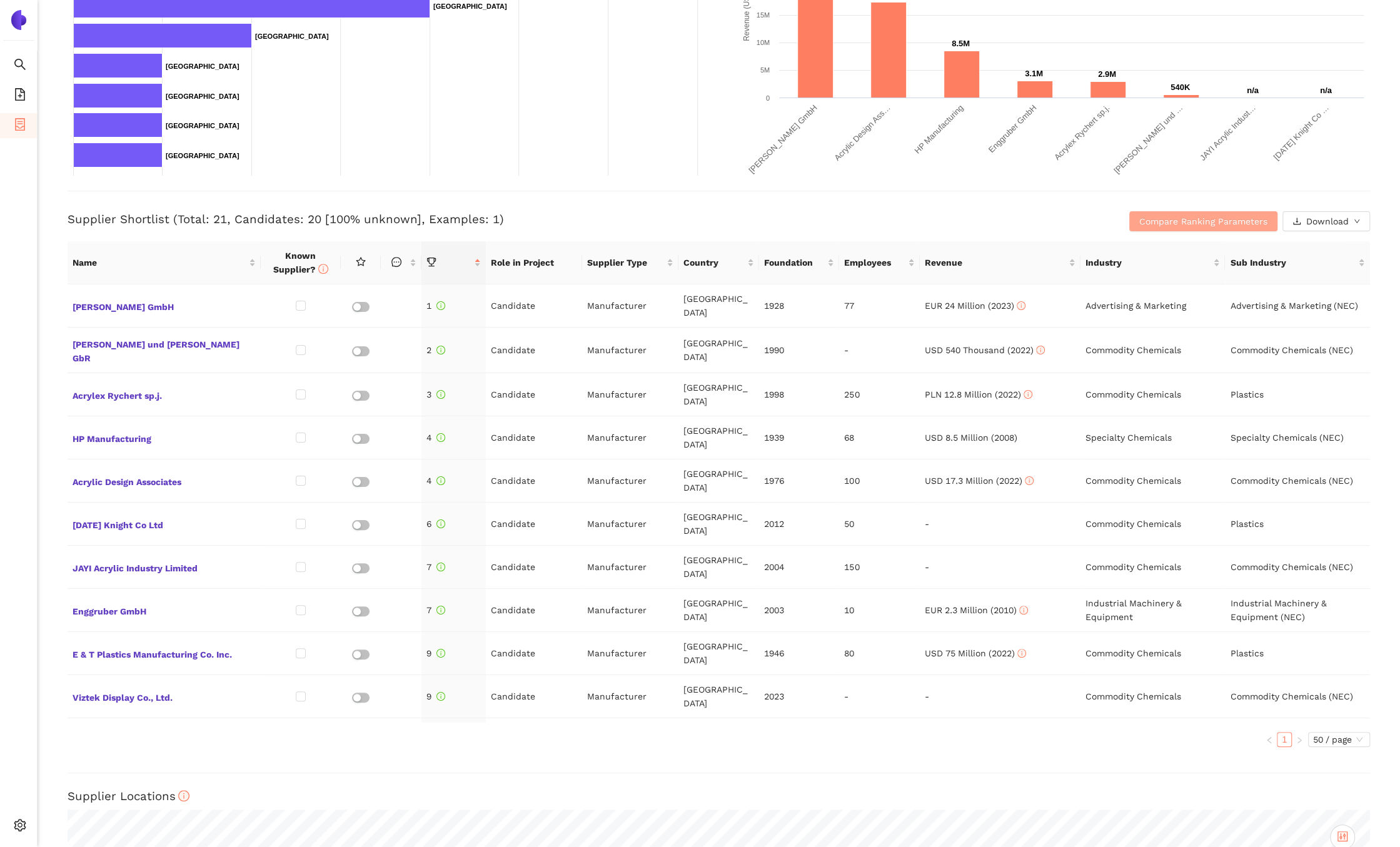
click at [1203, 220] on span "Compare Ranking Parameters" at bounding box center [1203, 221] width 128 height 14
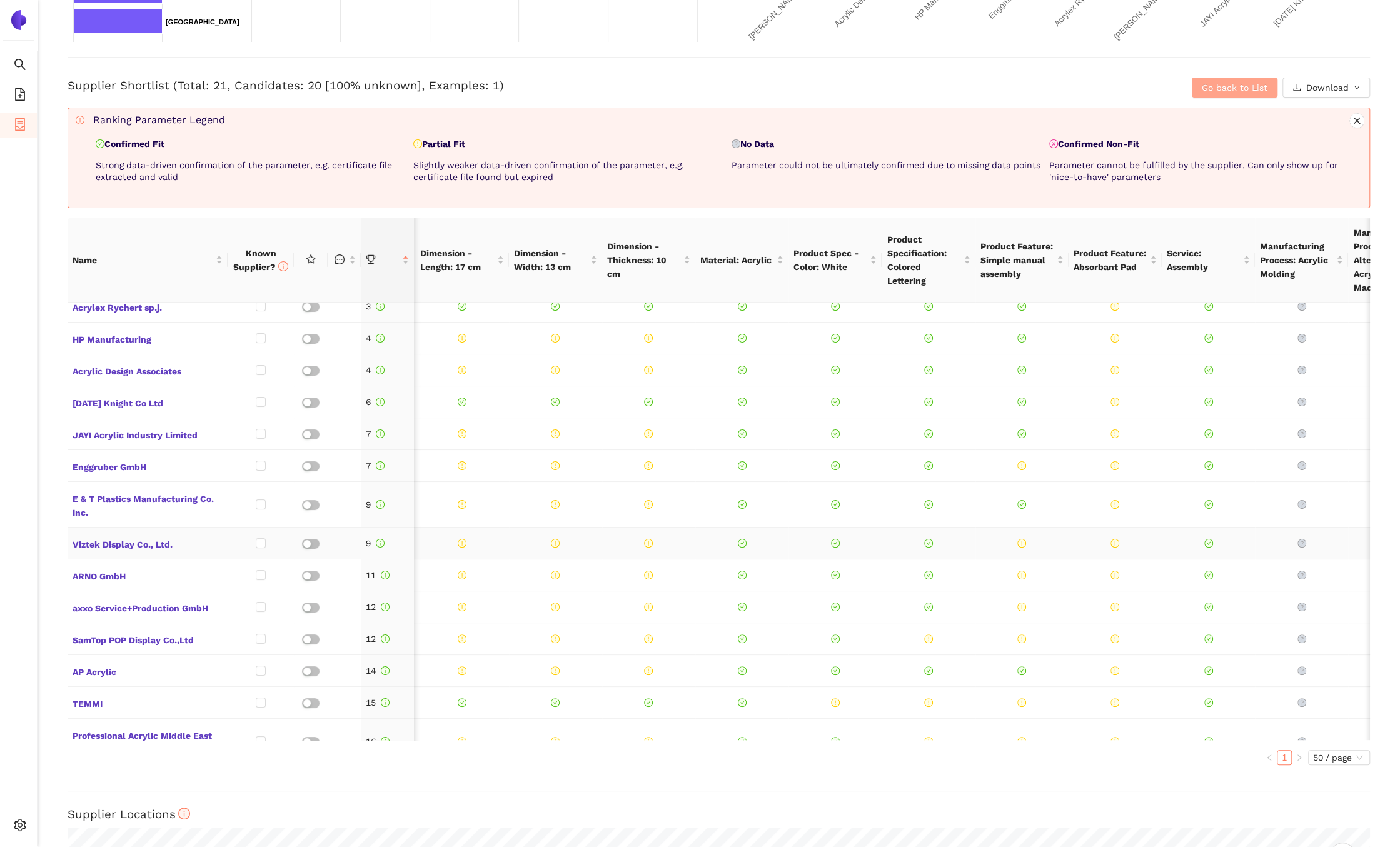
scroll to position [0, 114]
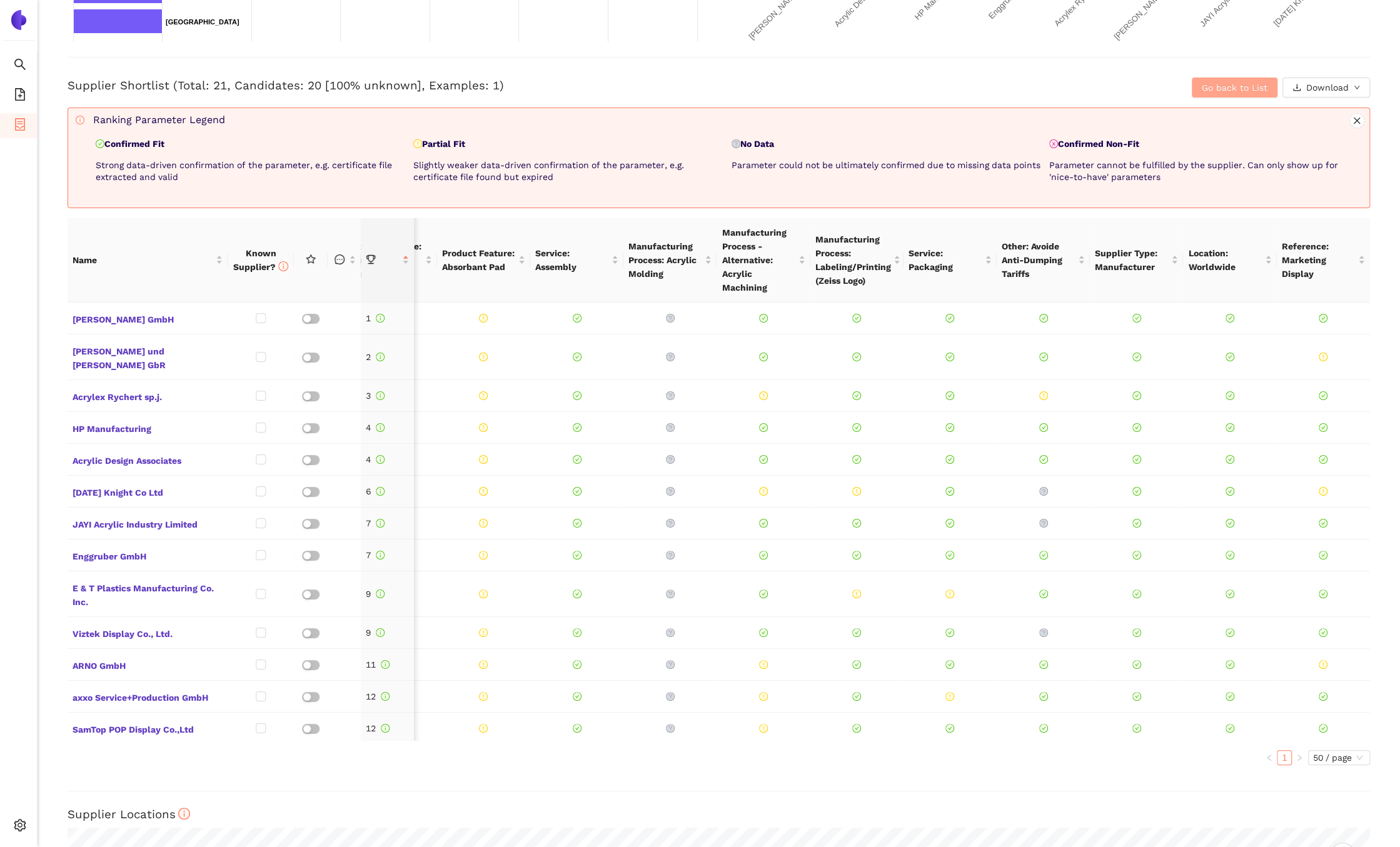
drag, startPoint x: 1208, startPoint y: 88, endPoint x: 1199, endPoint y: 90, distance: 9.2
click at [1208, 88] on span "Go back to List" at bounding box center [1234, 87] width 65 height 14
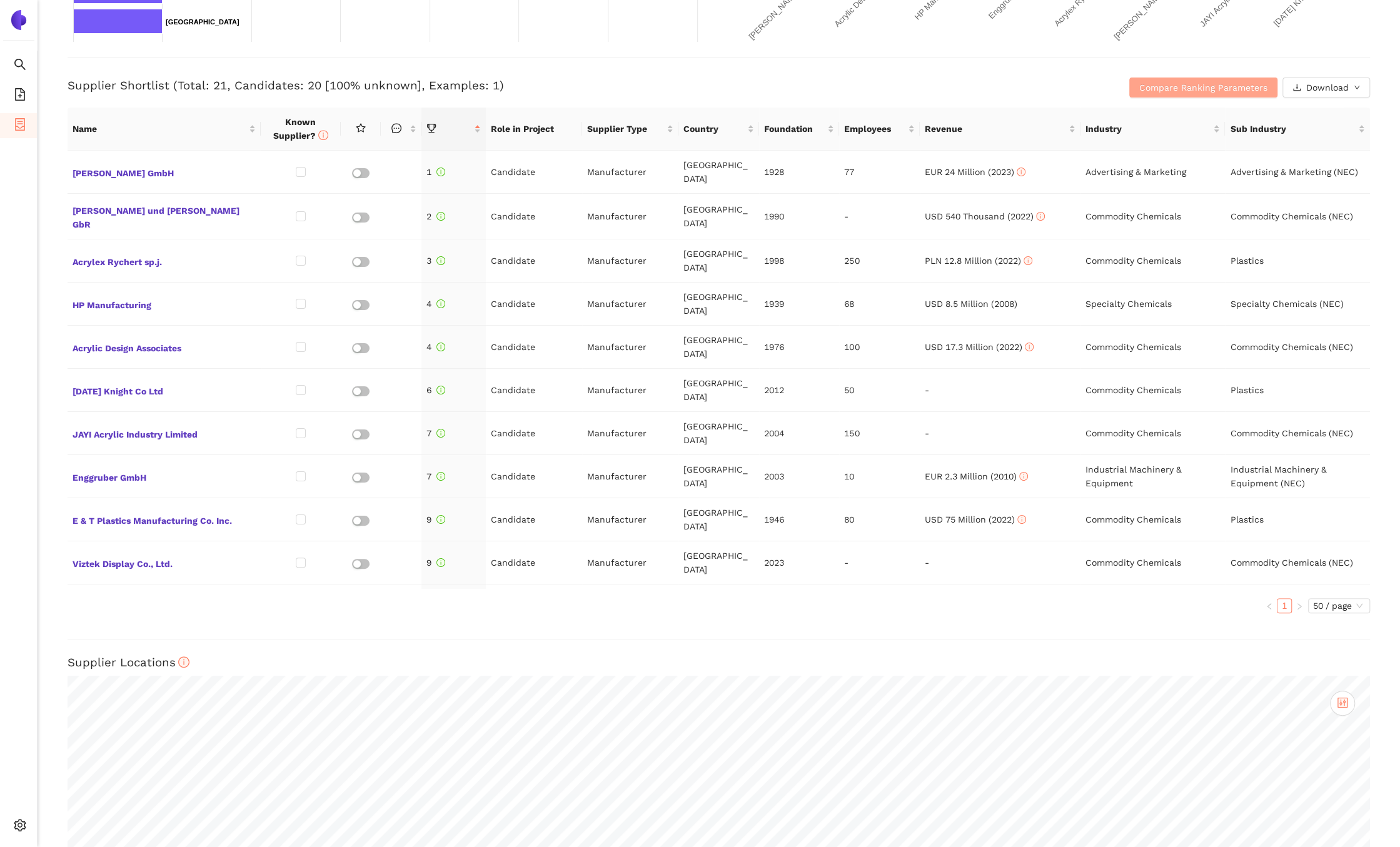
click at [1197, 85] on span "Compare Ranking Parameters" at bounding box center [1203, 87] width 128 height 14
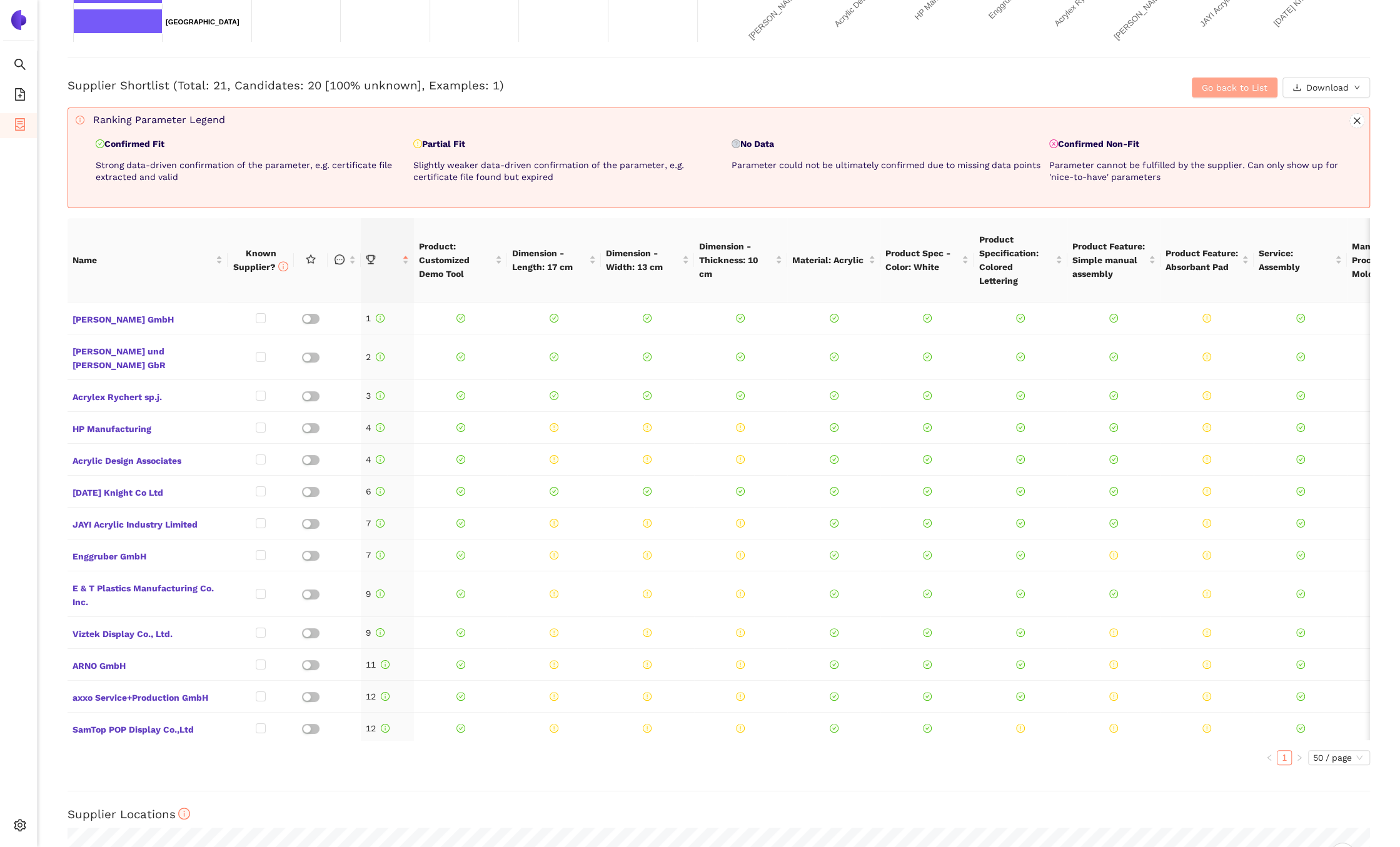
click at [1243, 91] on span "Go back to List" at bounding box center [1234, 87] width 65 height 14
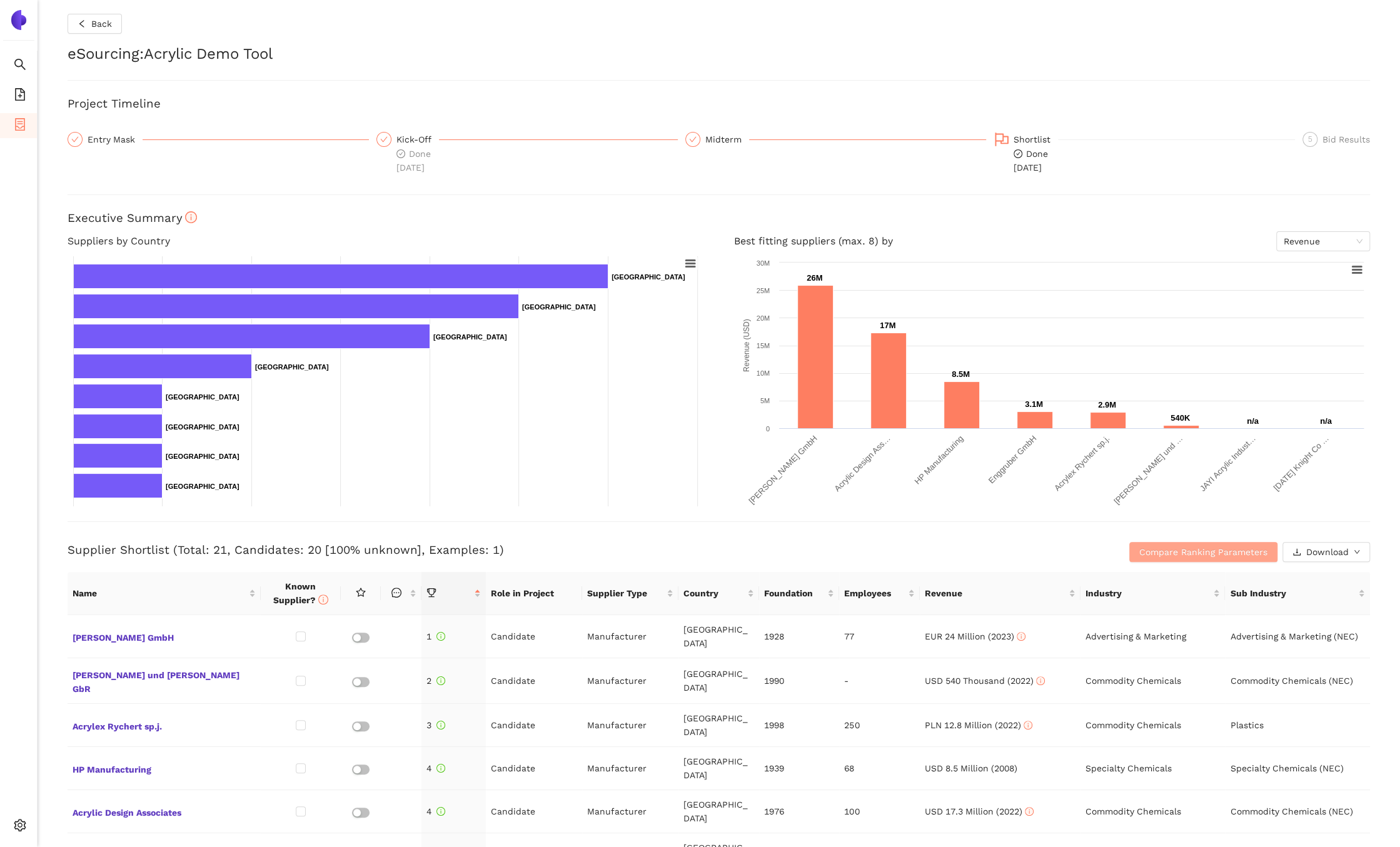
scroll to position [0, 0]
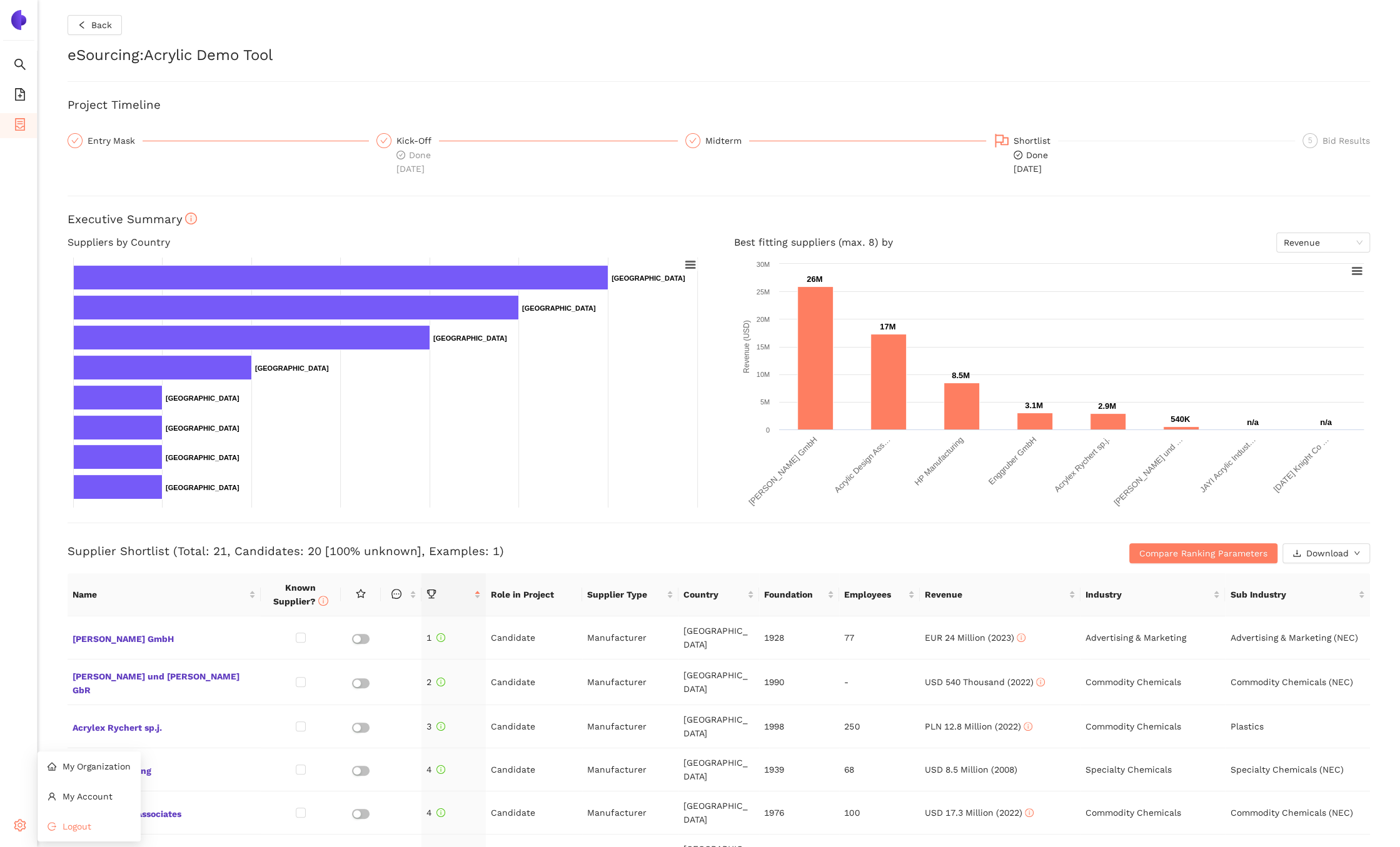
click at [63, 826] on span "Logout" at bounding box center [77, 827] width 29 height 10
